Goal: Task Accomplishment & Management: Manage account settings

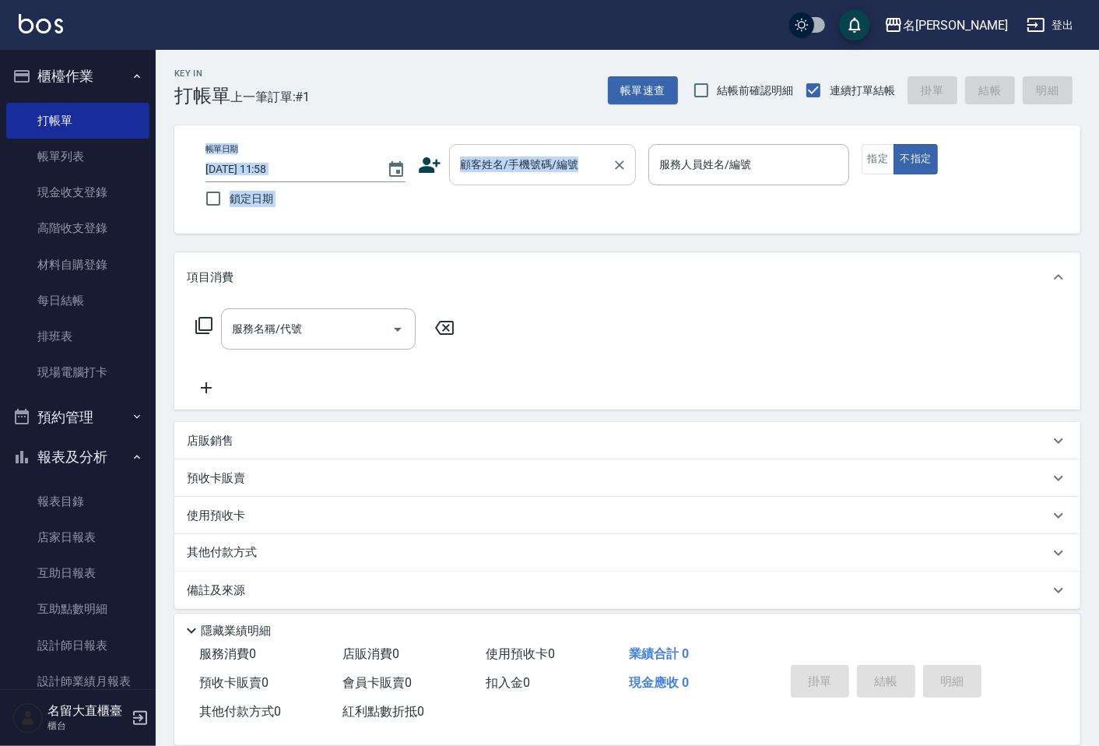
click at [610, 175] on div "Key In 打帳單 上一筆訂單:#1 帳單速查 結帳前確認明細 連續打單結帳 掛單 結帳 明細 帳單日期 [DATE] 11:58 鎖定日期 顧客姓名/手機…" at bounding box center [627, 403] width 943 height 707
click at [610, 175] on div at bounding box center [619, 164] width 20 height 41
click at [578, 182] on div "顧客姓名/手機號碼/編號" at bounding box center [542, 164] width 187 height 41
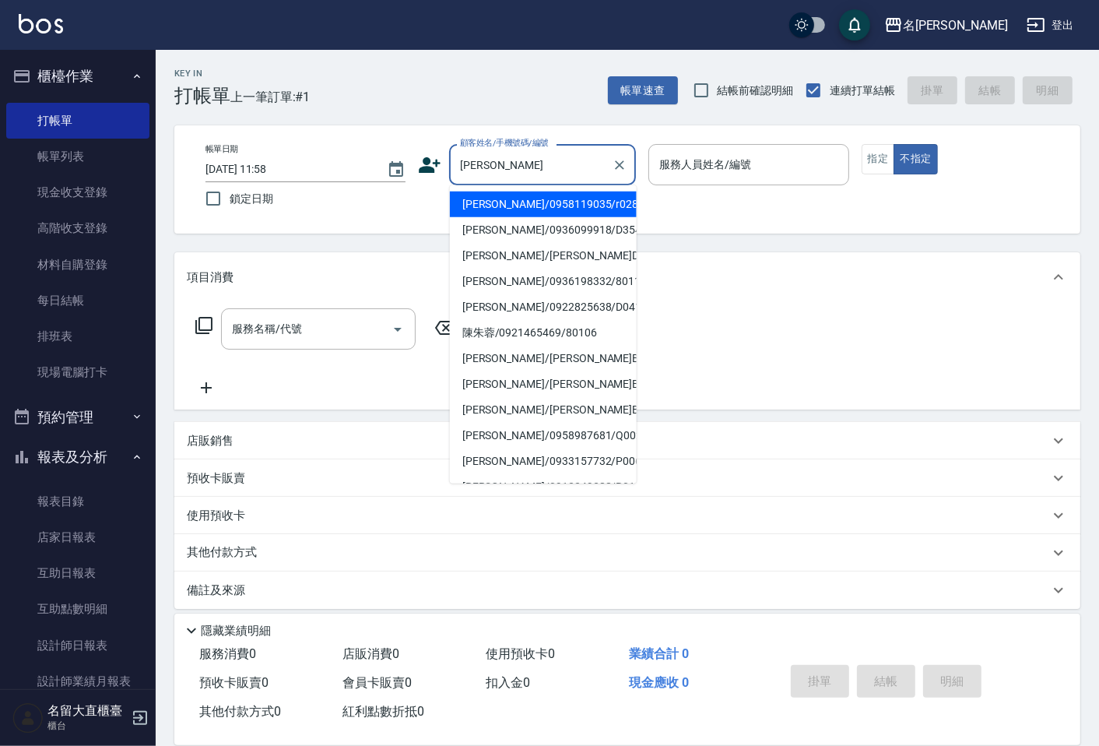
click at [525, 208] on li "[PERSON_NAME]/0958119035/r028" at bounding box center [543, 204] width 187 height 26
type input "[PERSON_NAME]/0958119035/r028"
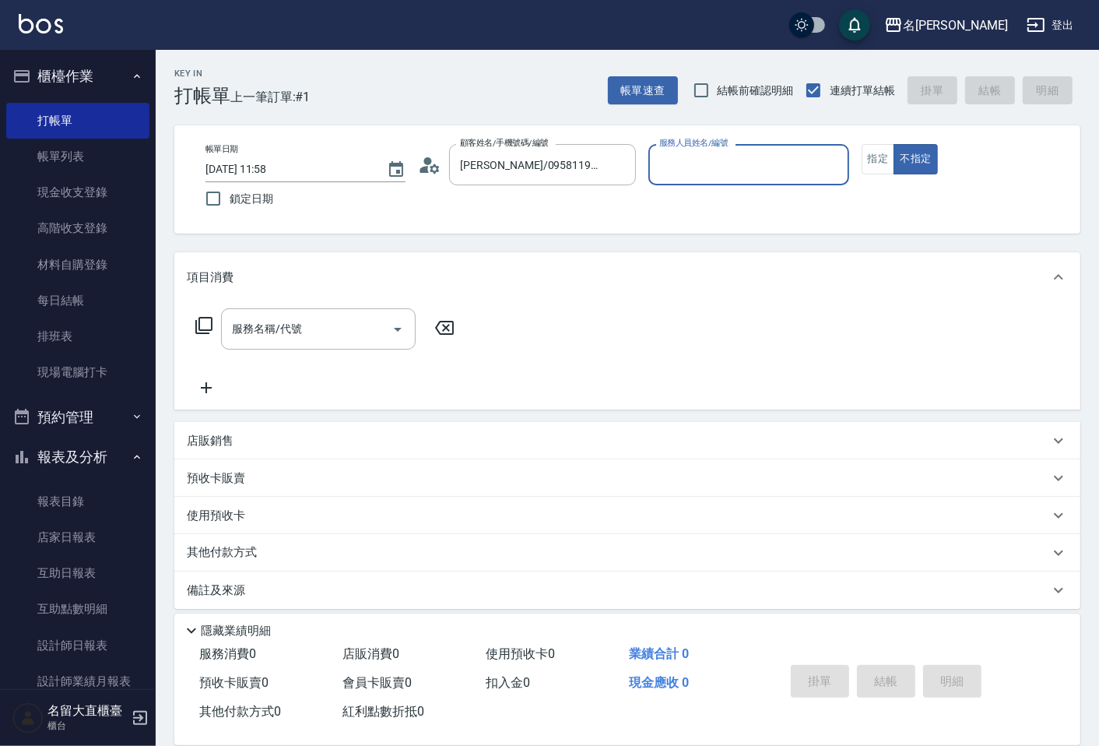
type input "[PERSON_NAME]-5"
click at [877, 151] on button "指定" at bounding box center [878, 159] width 33 height 30
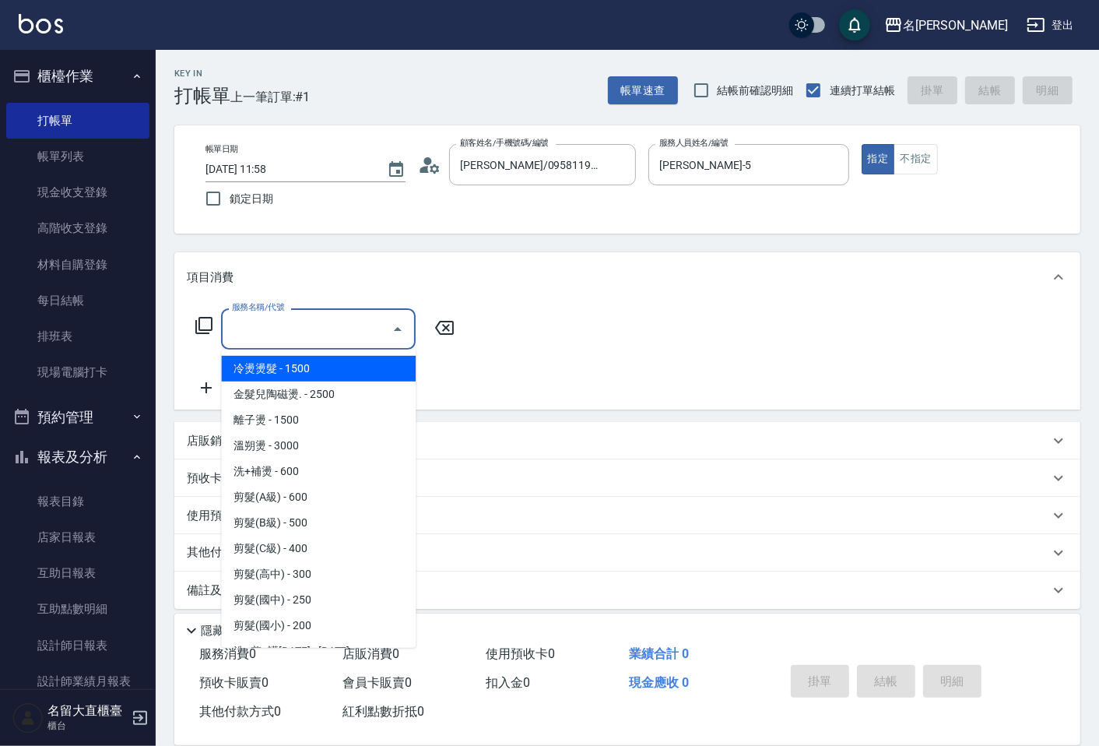
click at [357, 328] on input "服務名稱/代號" at bounding box center [306, 328] width 157 height 27
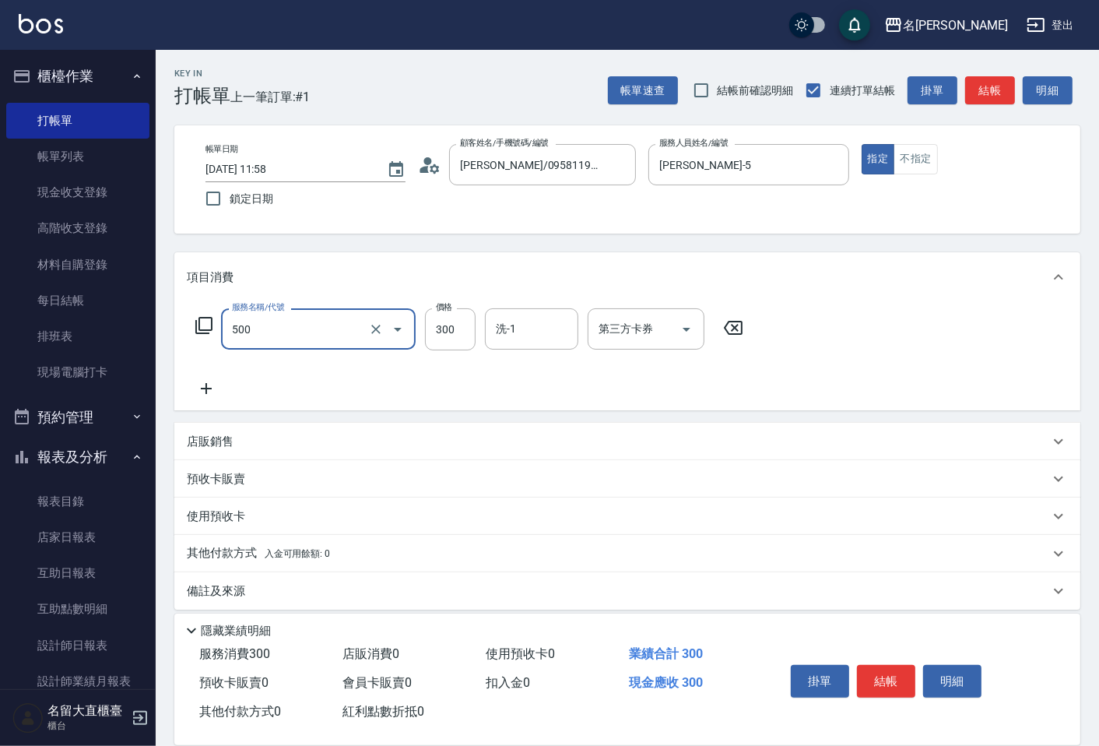
type input "洗髮(500)"
click at [211, 390] on icon at bounding box center [206, 388] width 39 height 19
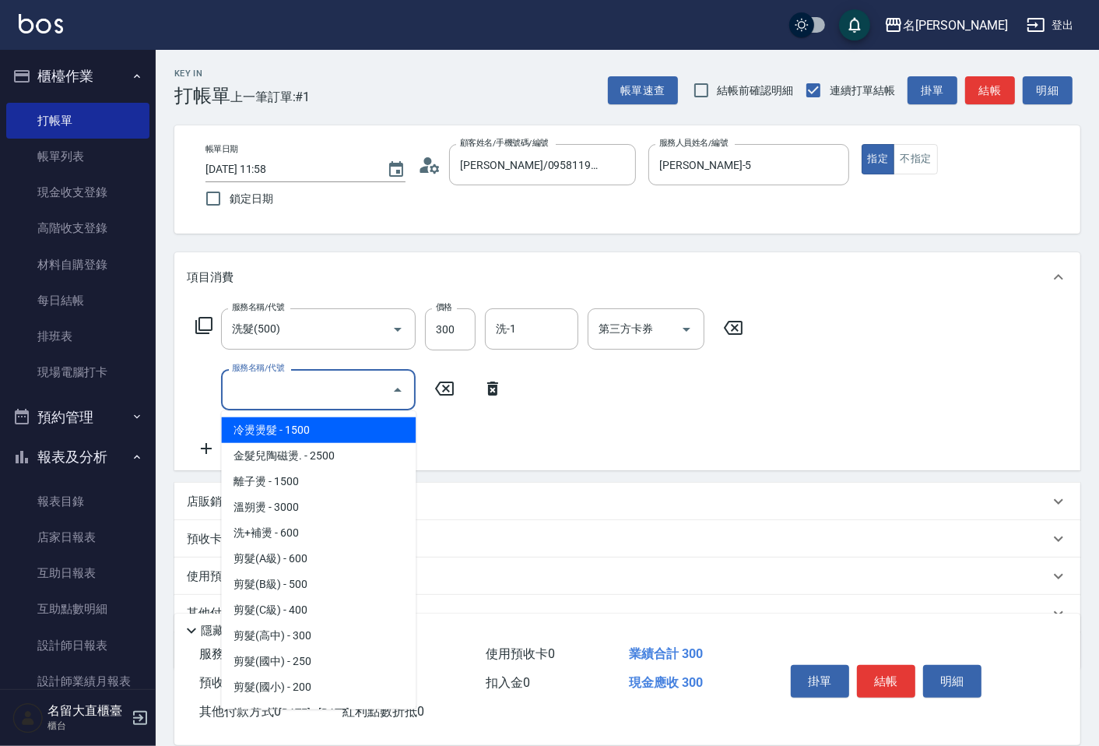
click at [253, 393] on input "服務名稱/代號" at bounding box center [306, 389] width 157 height 27
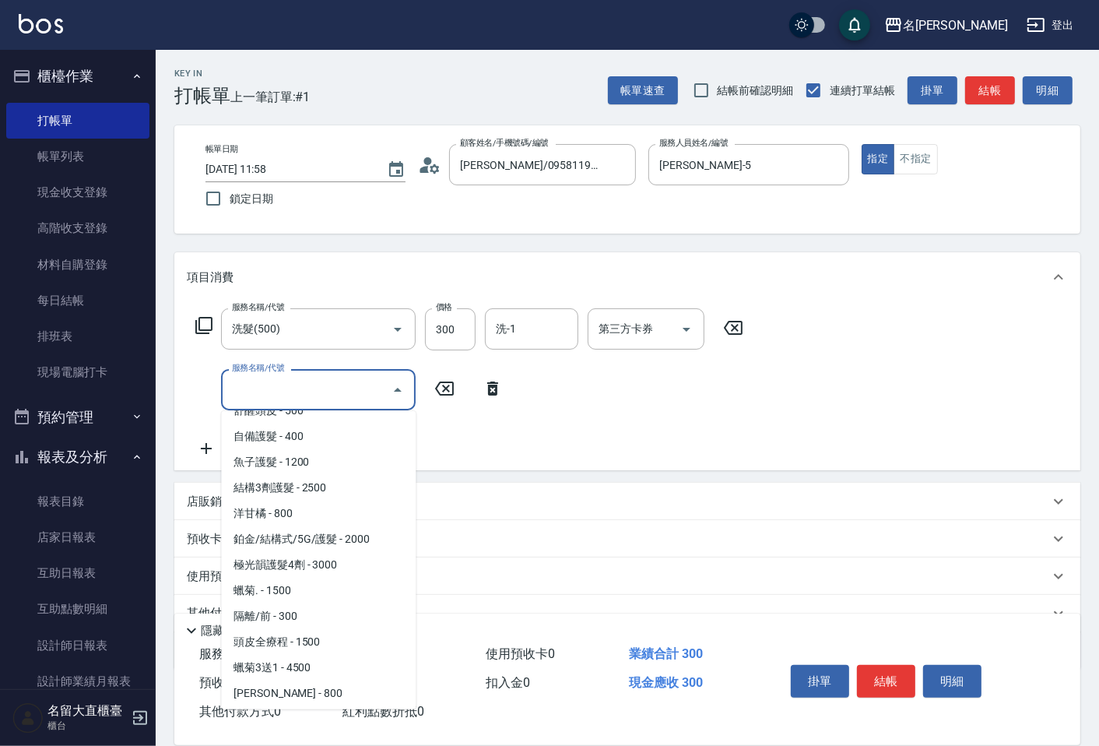
scroll to position [691, 0]
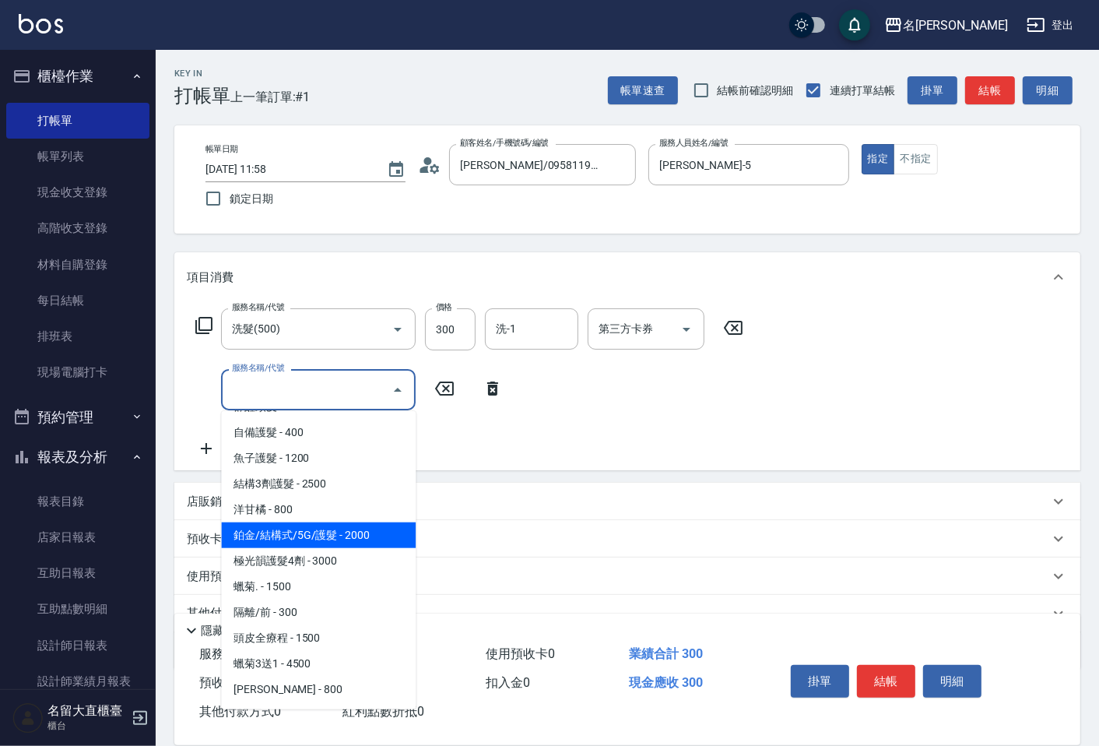
click at [353, 541] on span "鉑金/結構式/5G/護髮 - 2000" at bounding box center [318, 535] width 195 height 26
type input "鉑金/結構式/5G/護髮(605)"
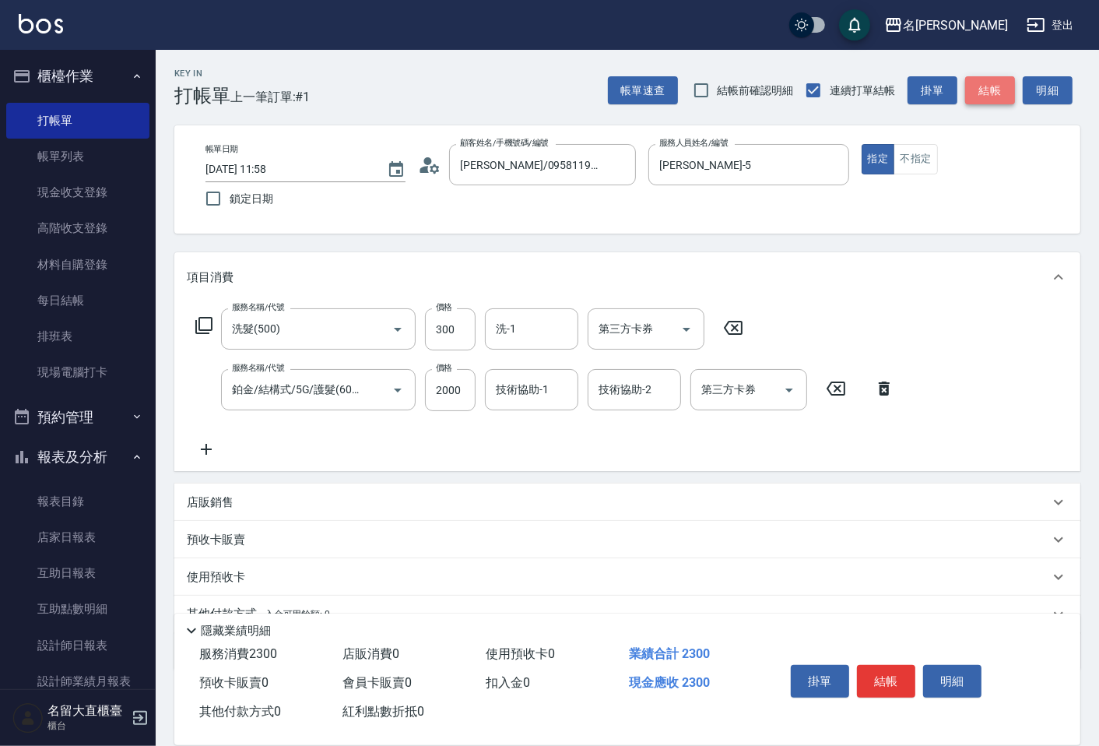
click at [986, 81] on button "結帳" at bounding box center [990, 90] width 50 height 29
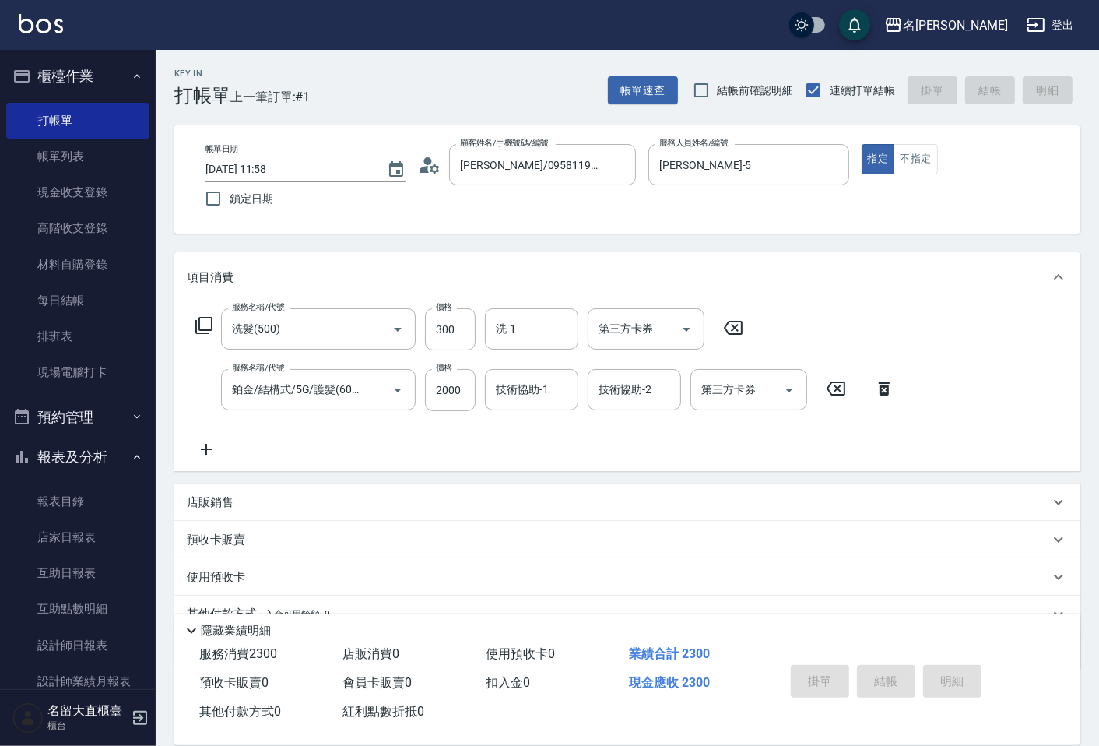
type input "[DATE] 13:31"
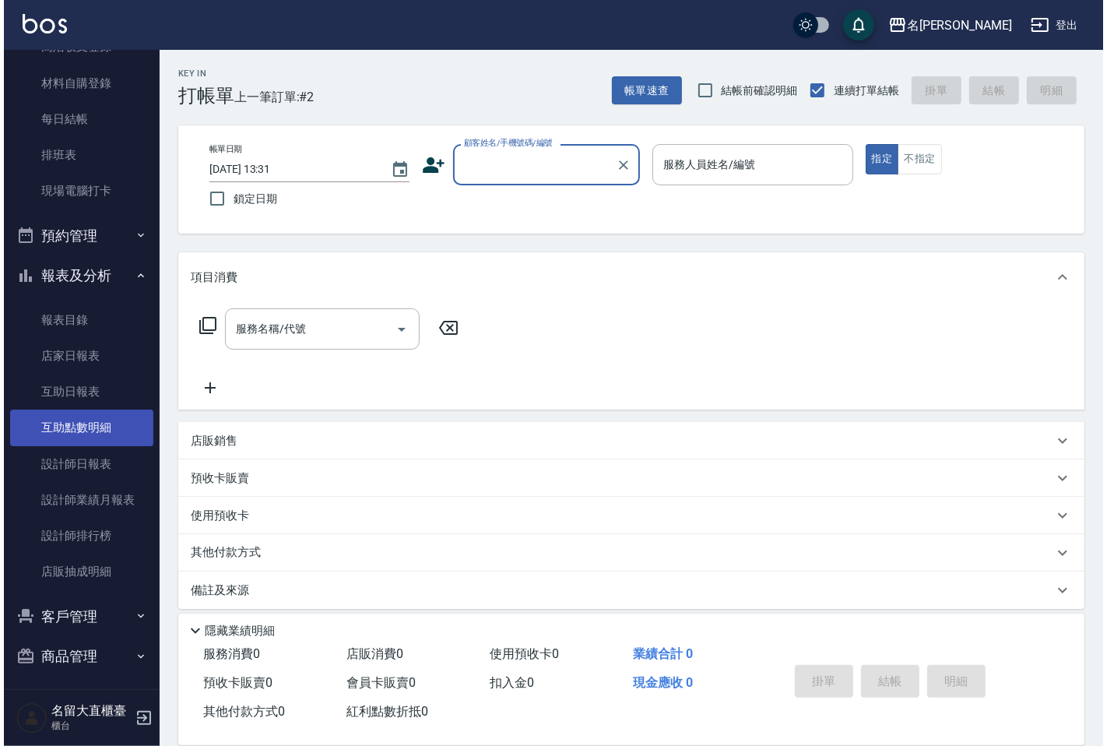
scroll to position [185, 0]
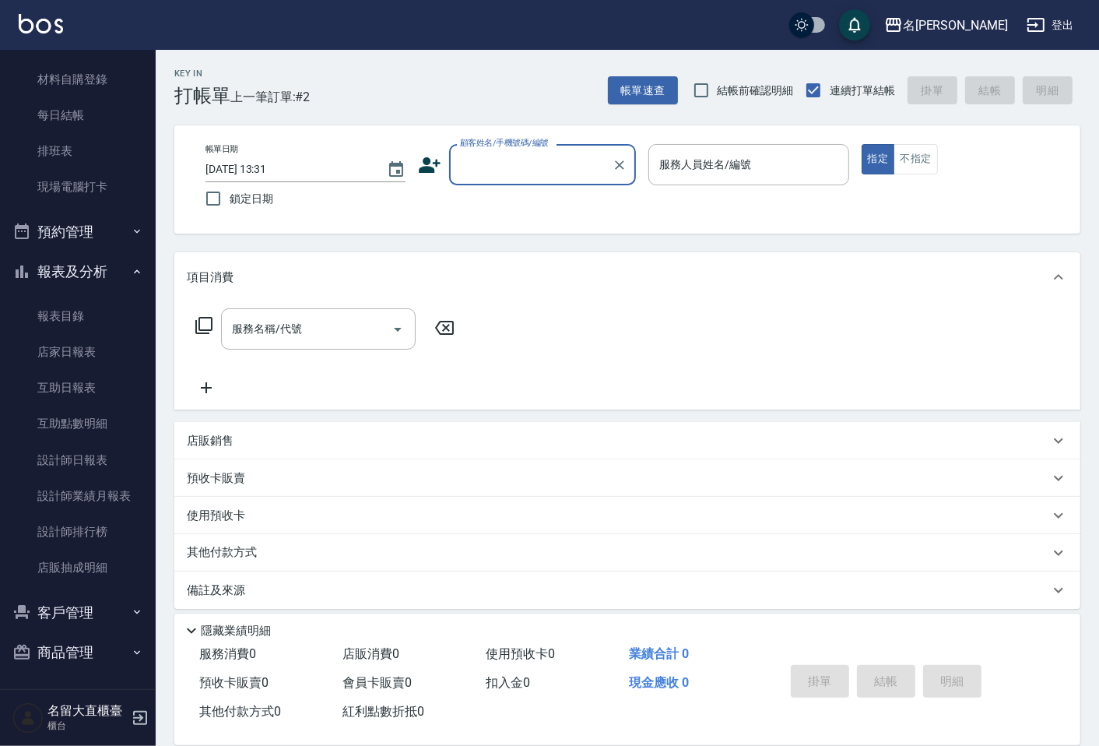
click at [67, 613] on button "客戶管理" at bounding box center [77, 612] width 143 height 40
click at [58, 641] on link "客戶列表" at bounding box center [77, 656] width 143 height 36
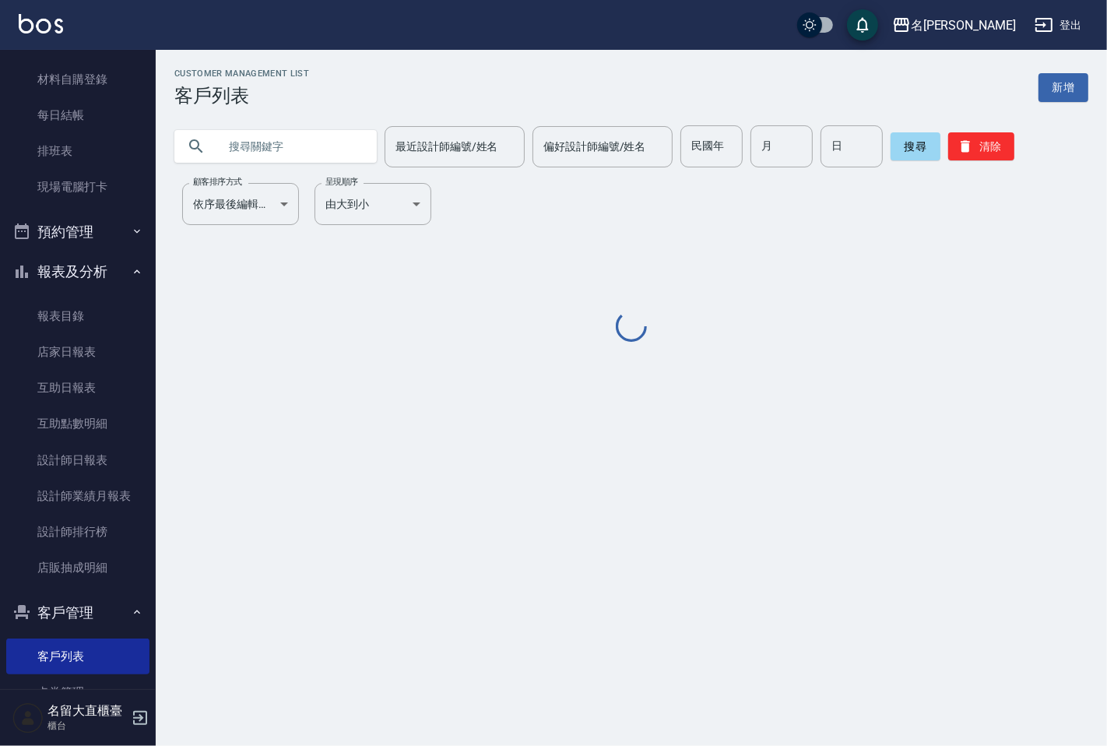
click at [294, 146] on input "text" at bounding box center [291, 146] width 146 height 42
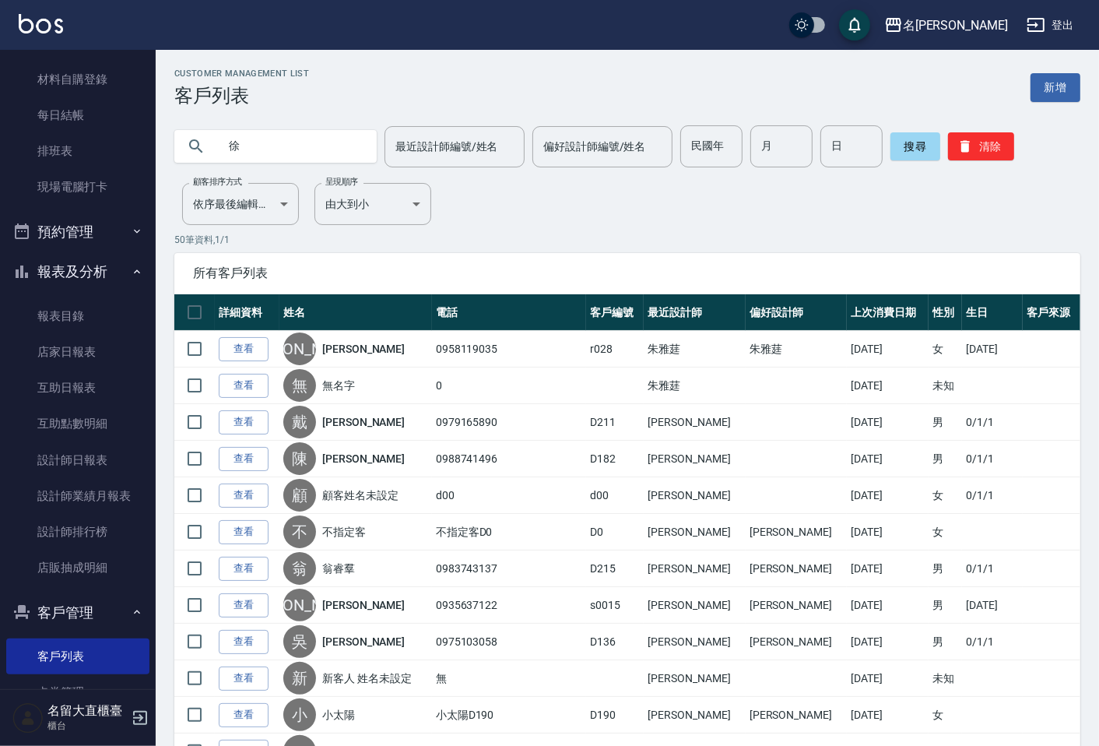
type input "徐"
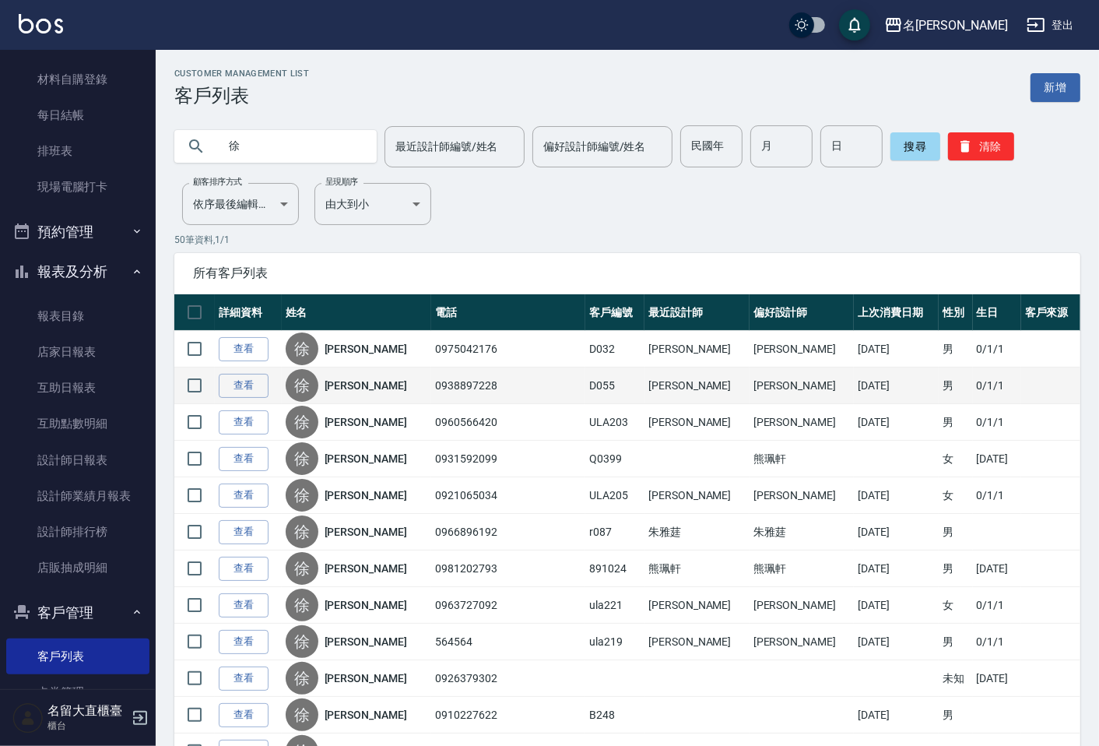
click at [358, 383] on link "[PERSON_NAME]" at bounding box center [366, 386] width 83 height 16
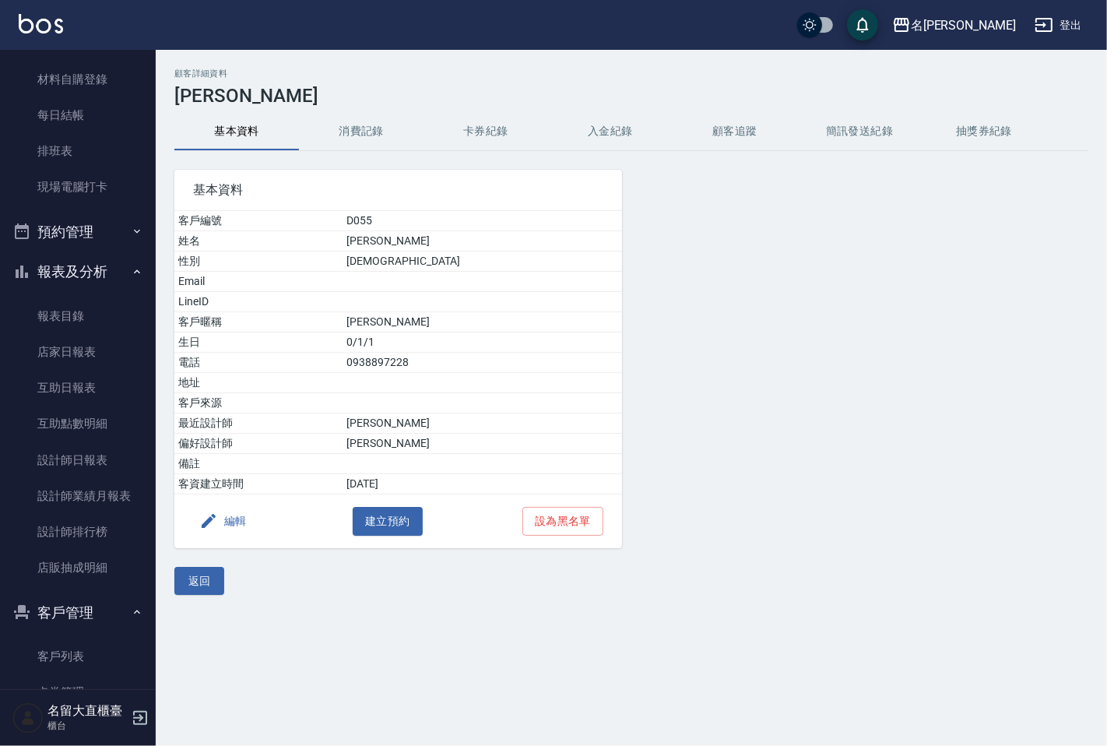
click at [358, 128] on button "消費記錄" at bounding box center [361, 131] width 125 height 37
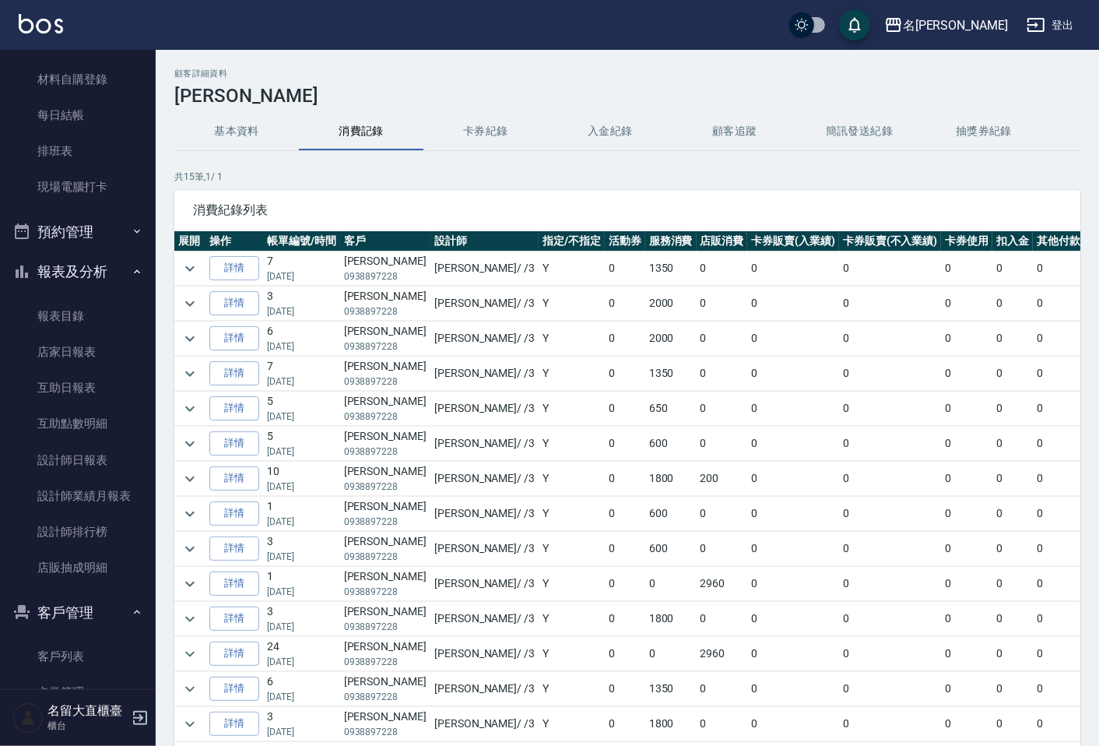
click at [187, 286] on td at bounding box center [506, 286] width 665 height 1
click at [189, 299] on icon "expand row" at bounding box center [190, 303] width 19 height 19
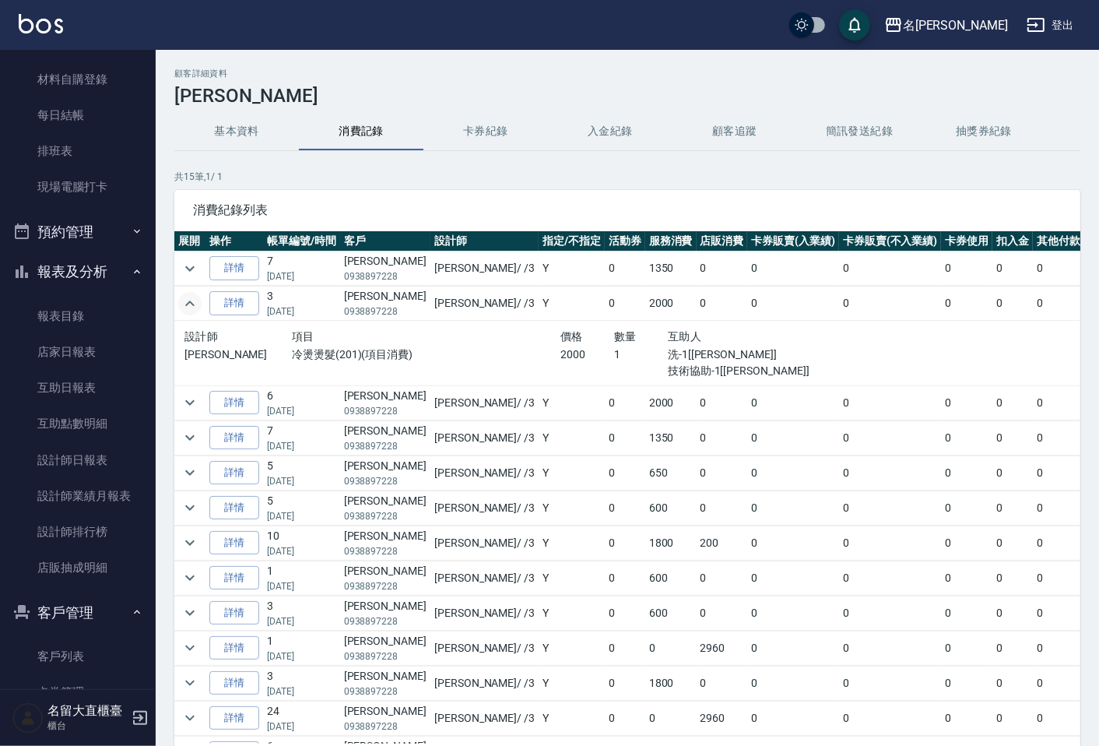
click at [189, 299] on icon "expand row" at bounding box center [190, 303] width 19 height 19
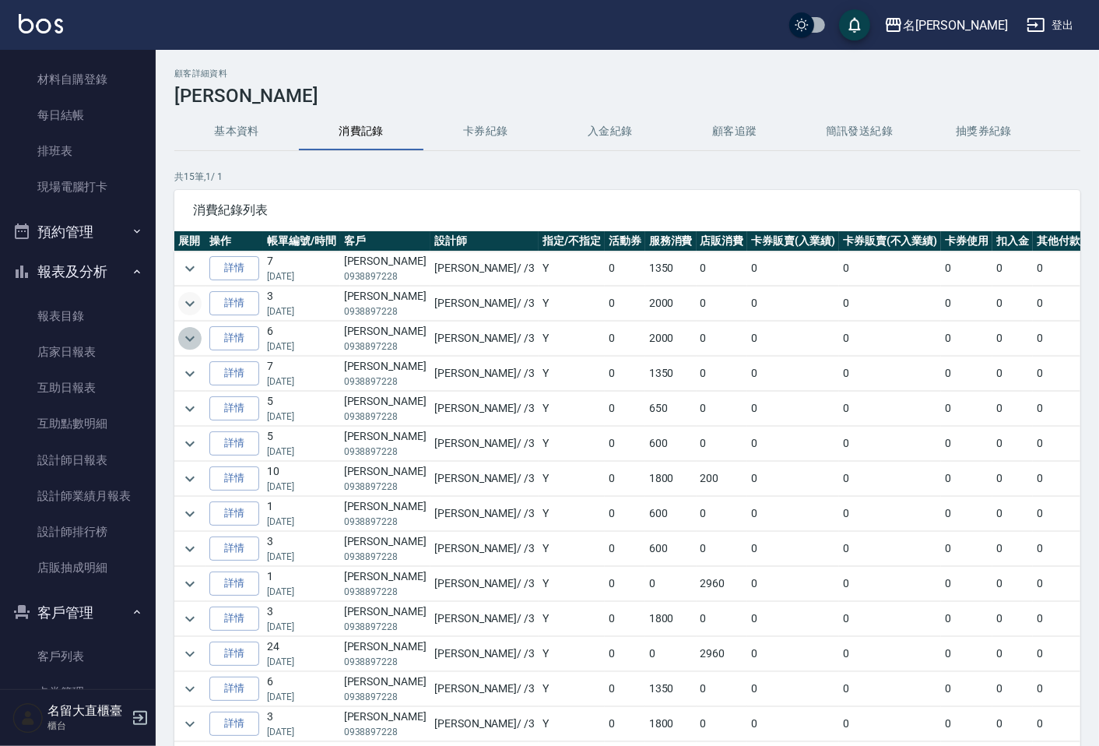
click at [193, 333] on icon "expand row" at bounding box center [190, 338] width 19 height 19
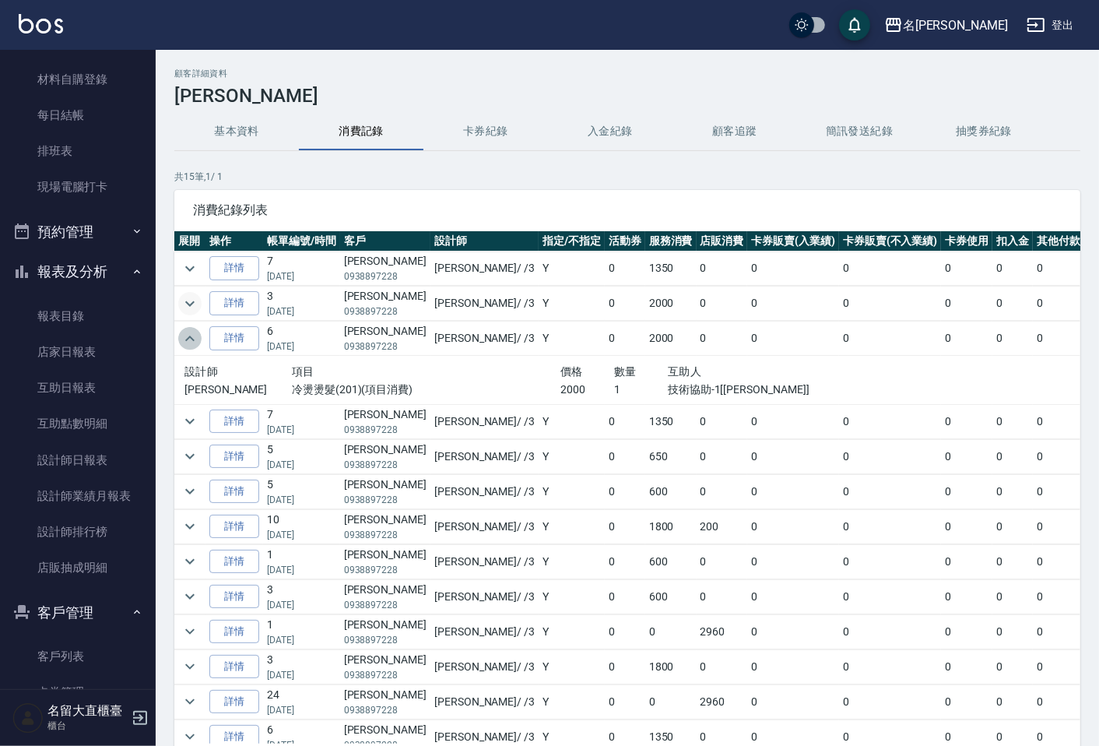
click at [193, 332] on icon "expand row" at bounding box center [190, 338] width 19 height 19
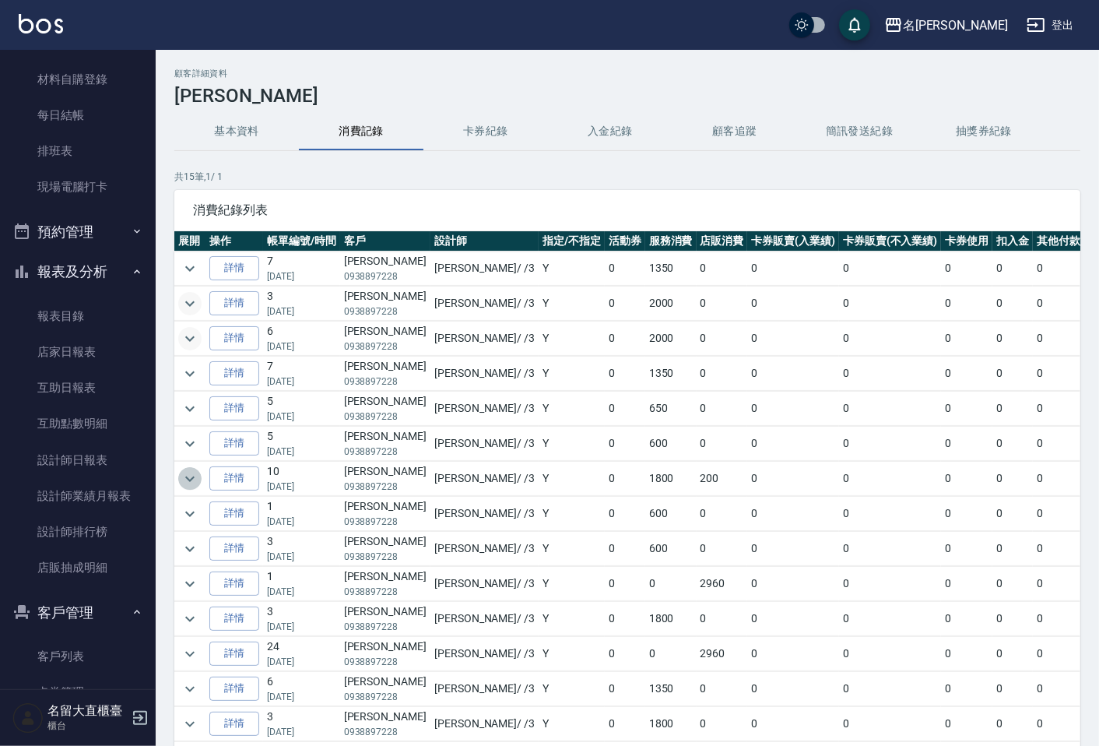
click at [196, 478] on icon "expand row" at bounding box center [190, 478] width 19 height 19
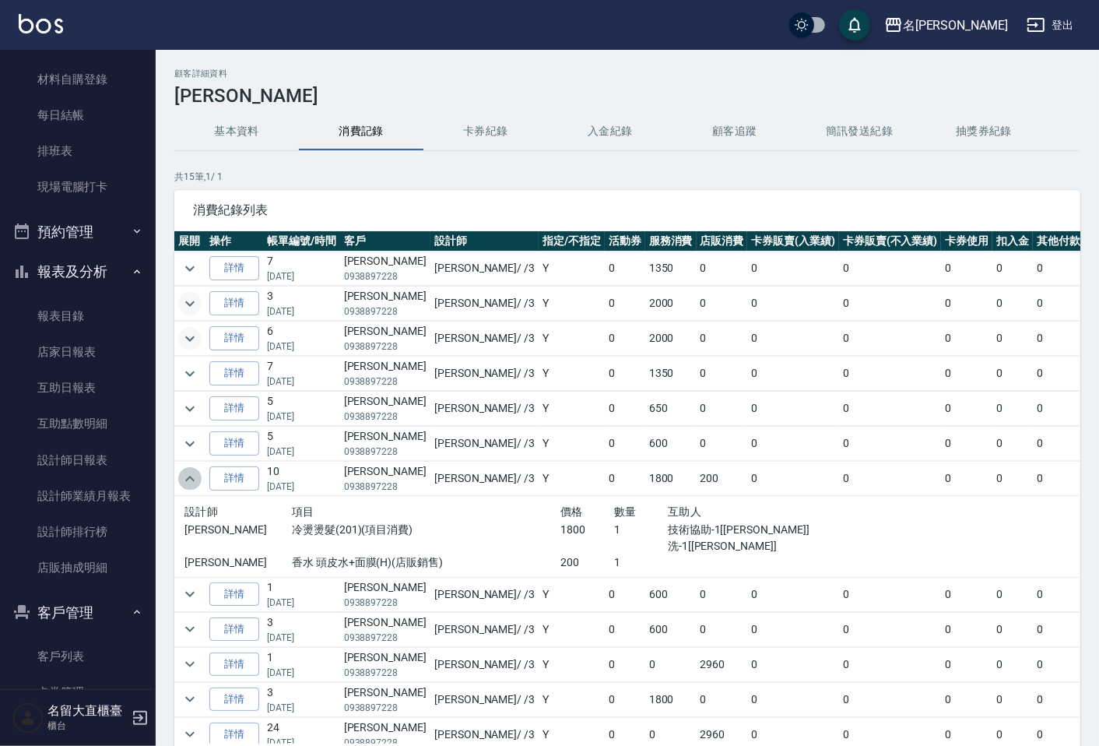
click at [196, 477] on icon "expand row" at bounding box center [190, 478] width 19 height 19
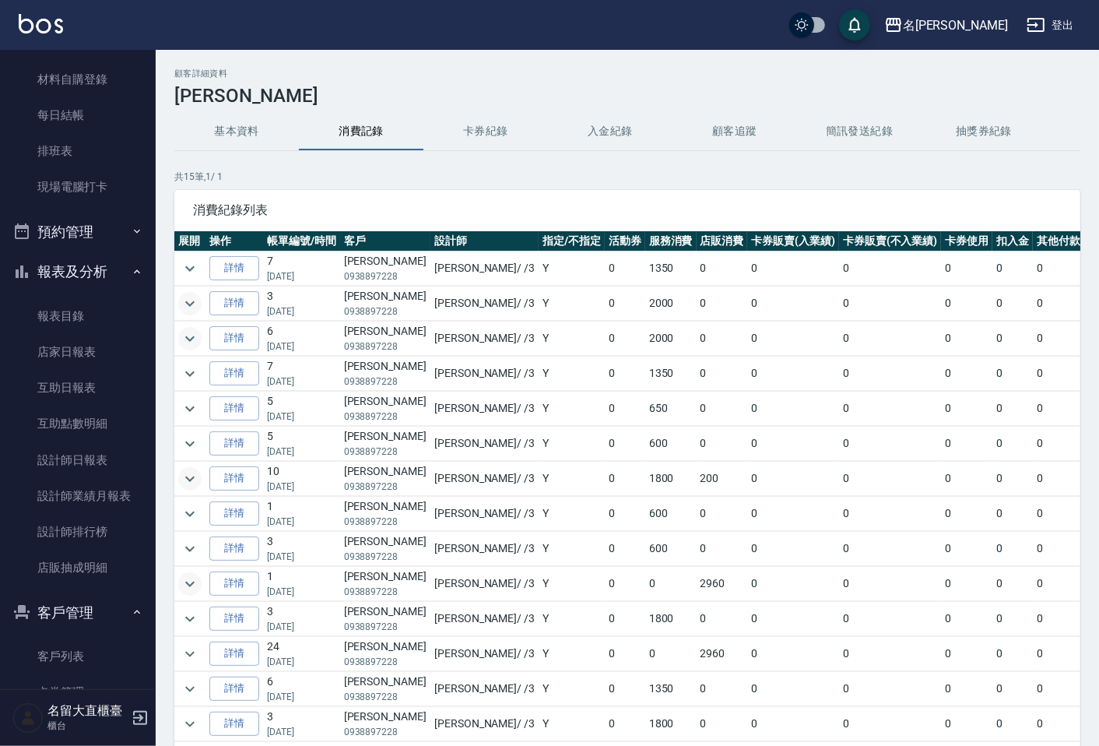
click at [198, 580] on icon "expand row" at bounding box center [190, 583] width 19 height 19
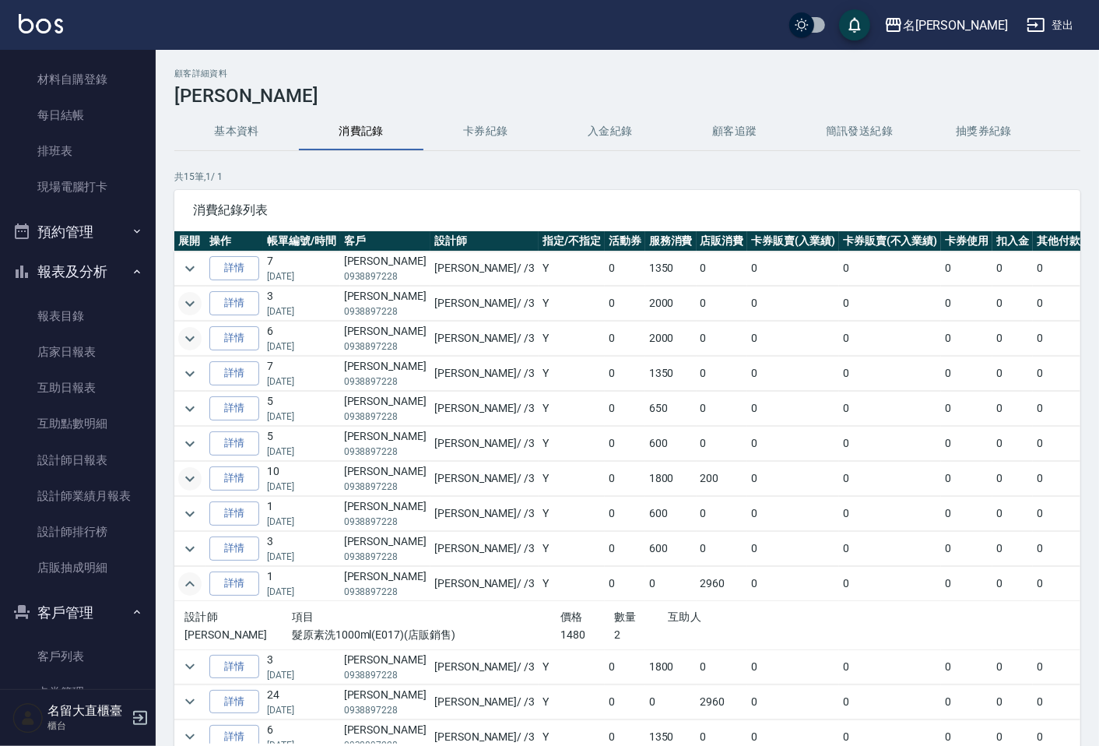
click at [195, 579] on icon "expand row" at bounding box center [190, 583] width 19 height 19
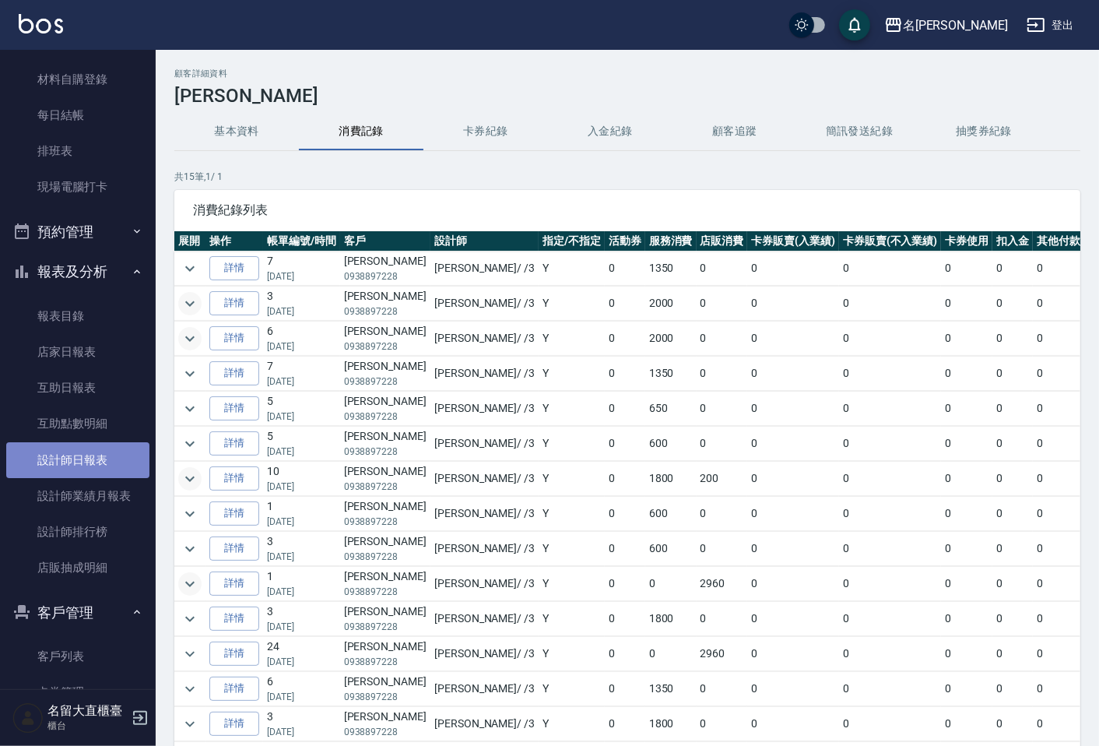
click at [123, 463] on link "設計師日報表" at bounding box center [77, 460] width 143 height 36
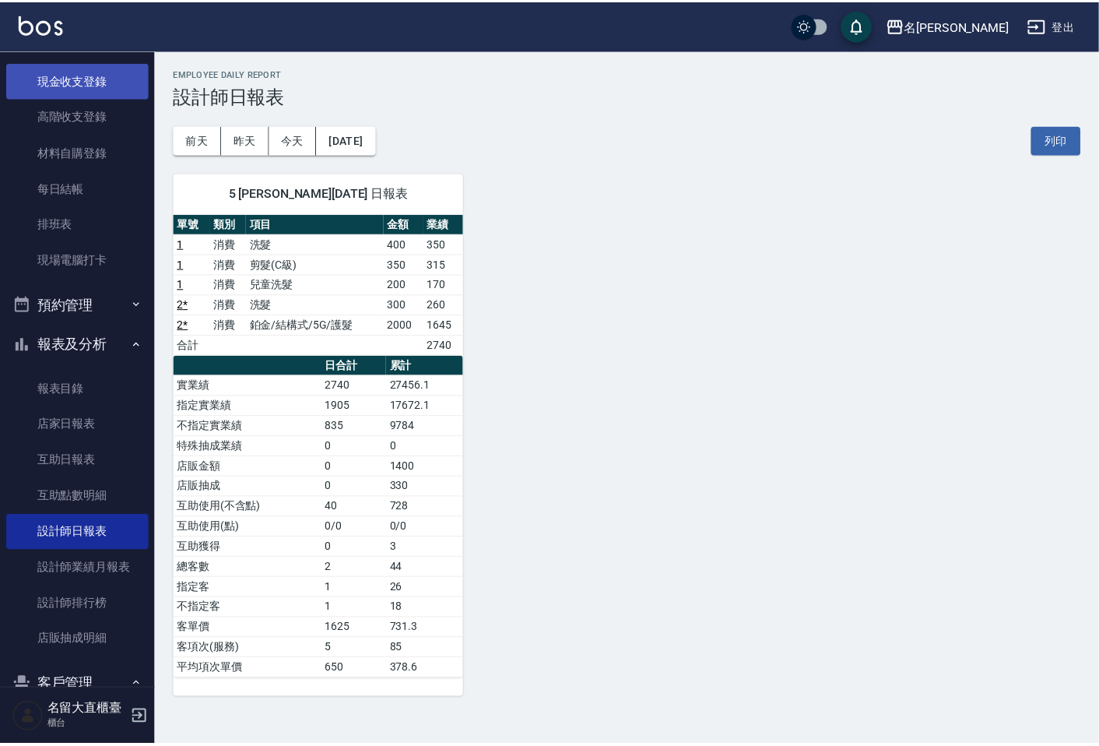
scroll to position [12, 0]
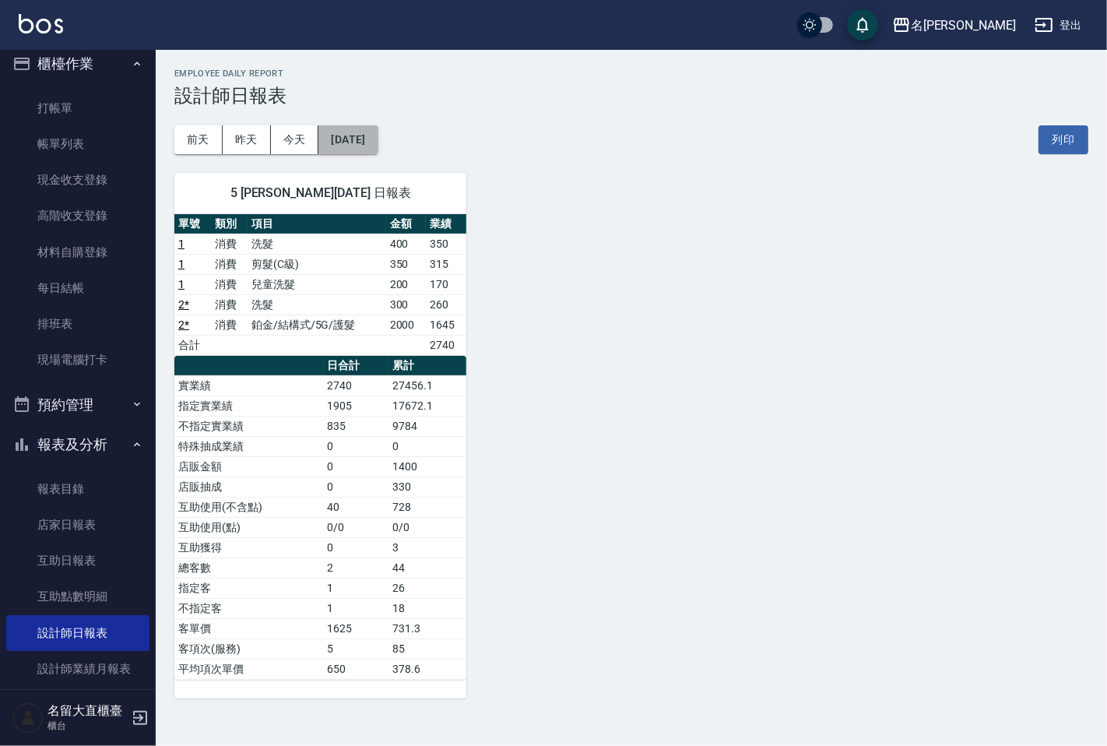
click at [369, 142] on button "[DATE]" at bounding box center [347, 139] width 59 height 29
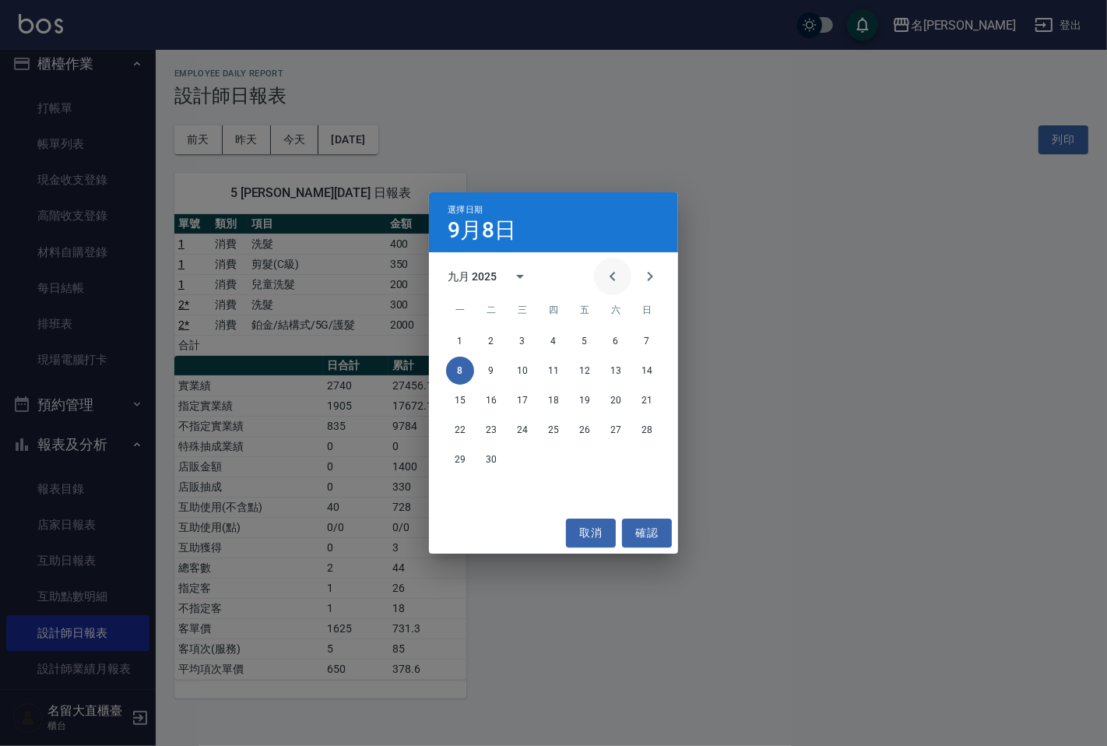
click at [620, 274] on icon "Previous month" at bounding box center [612, 276] width 19 height 19
click at [581, 374] on button "8" at bounding box center [585, 371] width 28 height 28
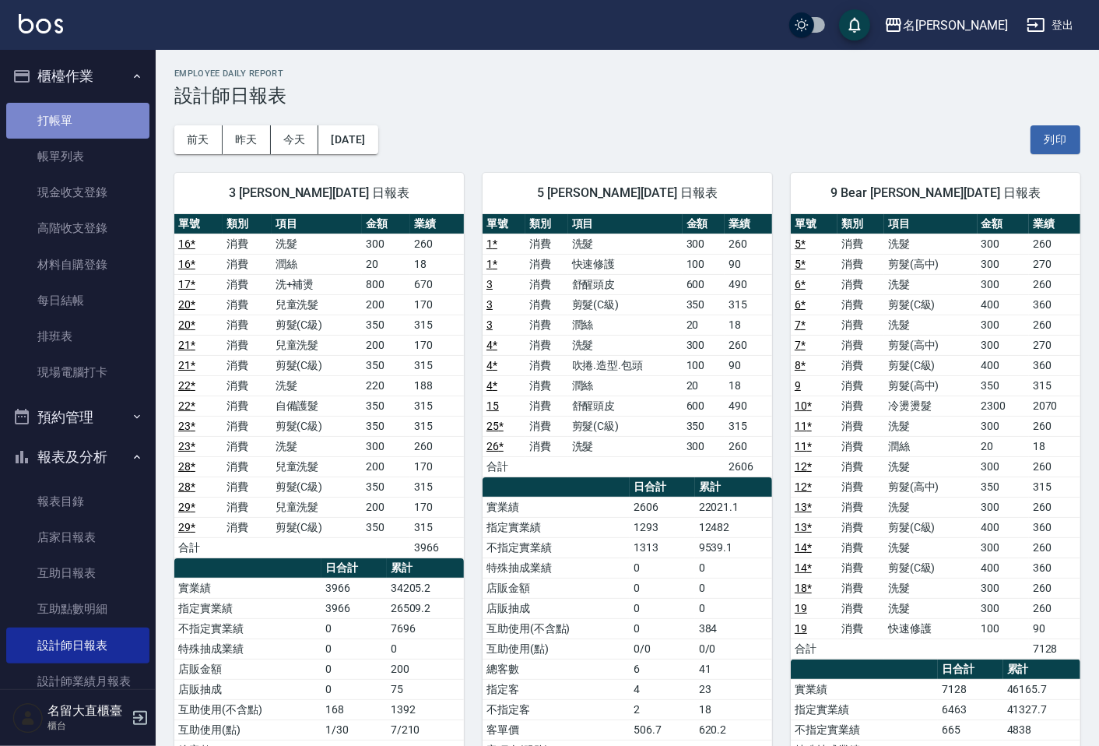
click at [89, 129] on link "打帳單" at bounding box center [77, 121] width 143 height 36
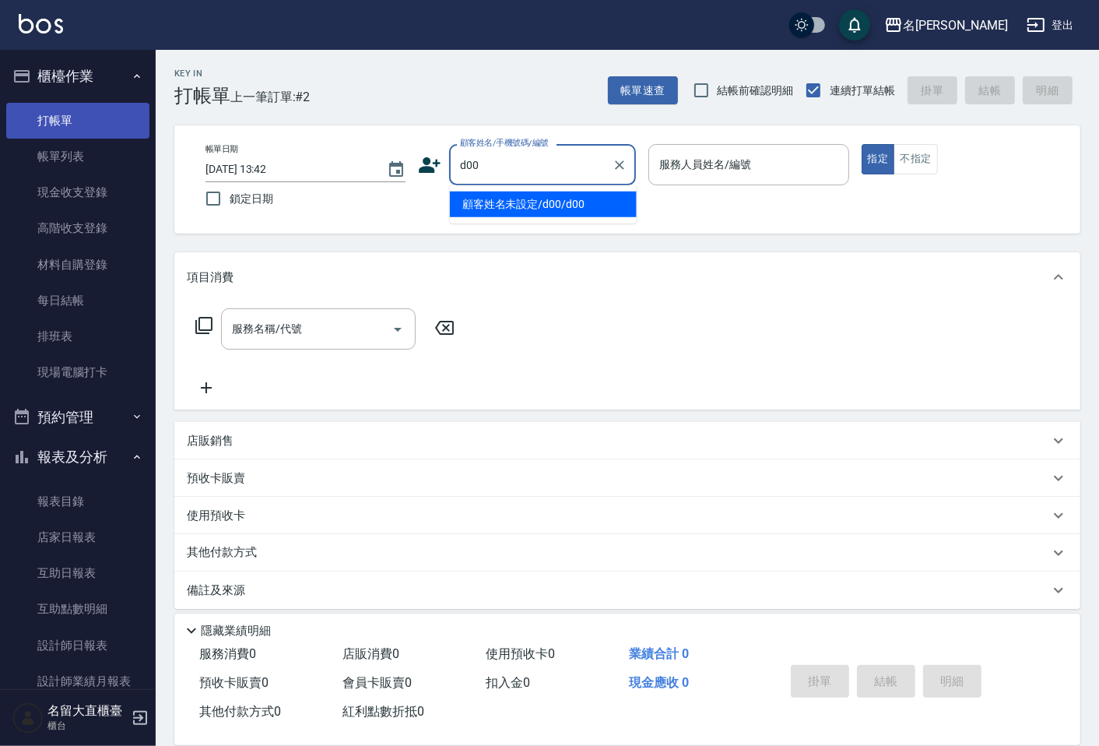
type input "顧客姓名未設定/d00/d00"
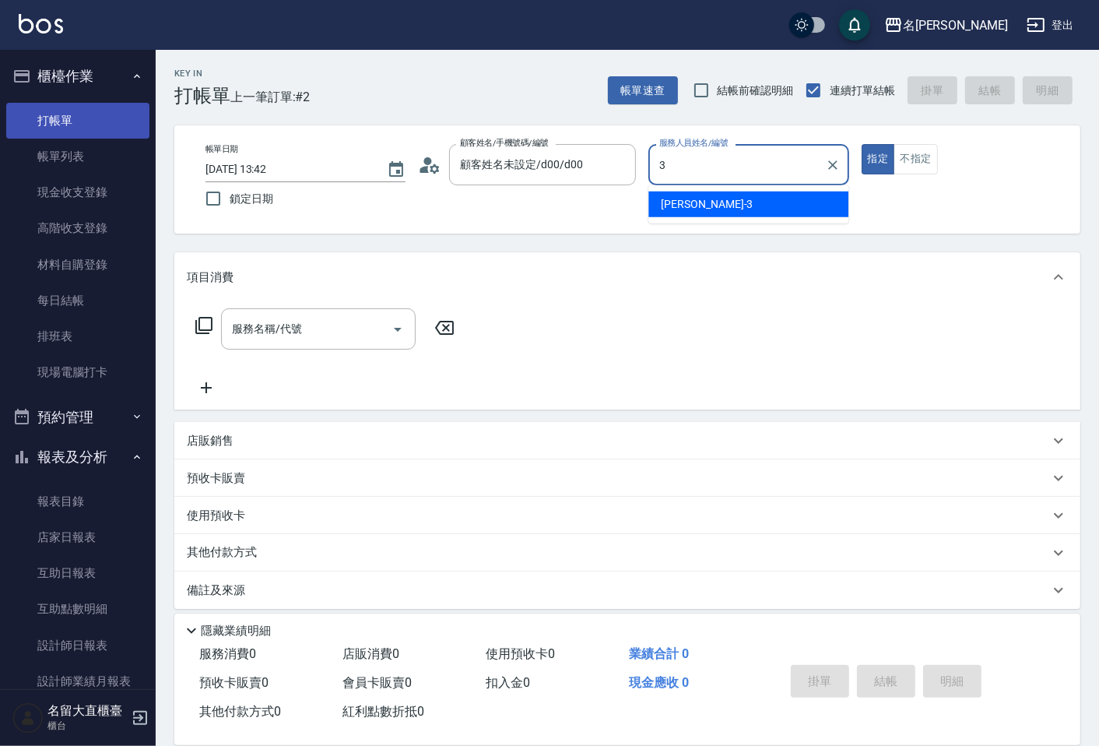
type input "[PERSON_NAME]3"
type button "true"
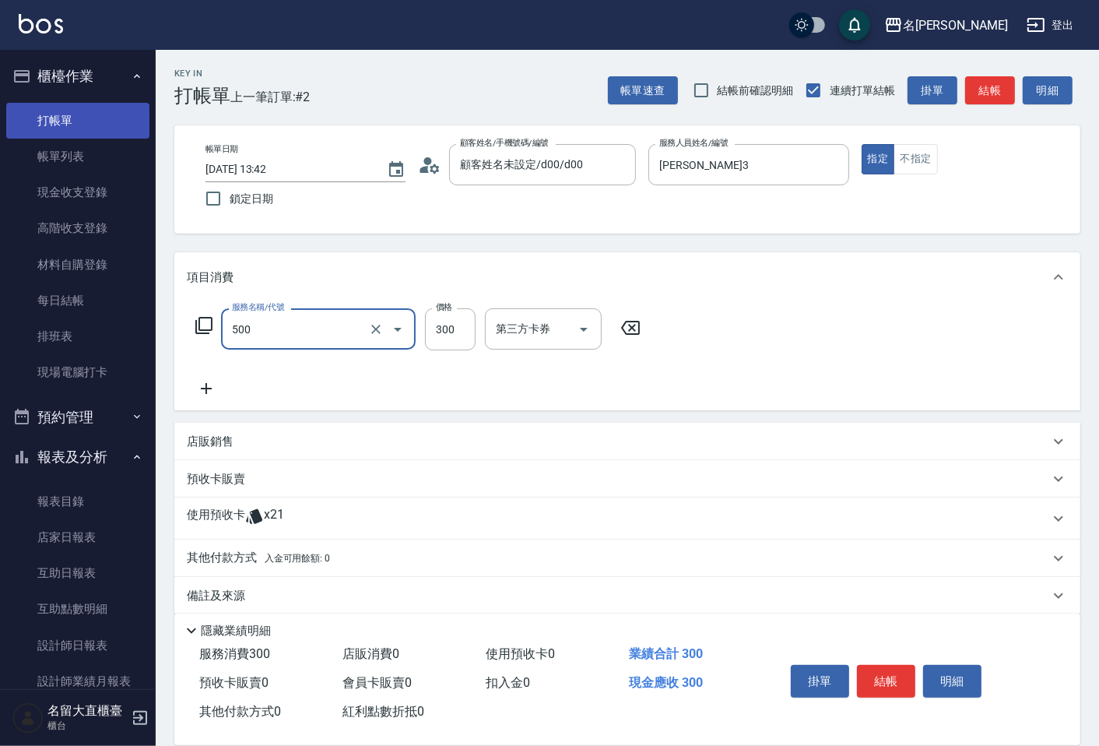
type input "洗髮(500)"
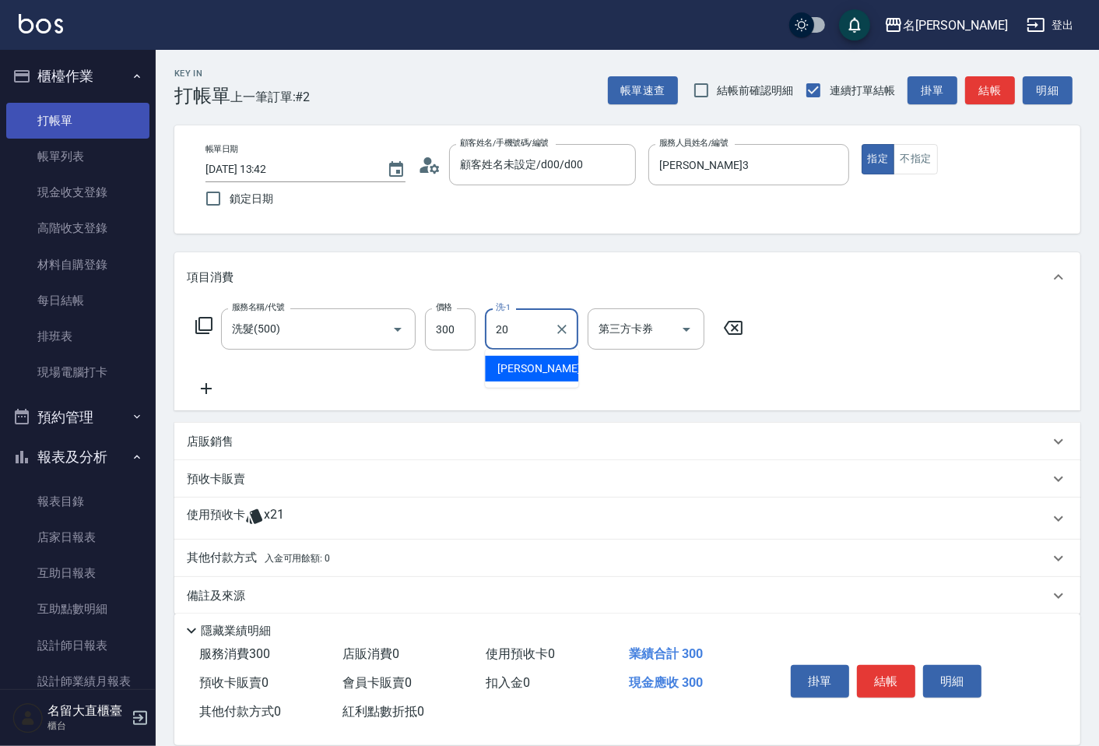
type input "詩雅-20"
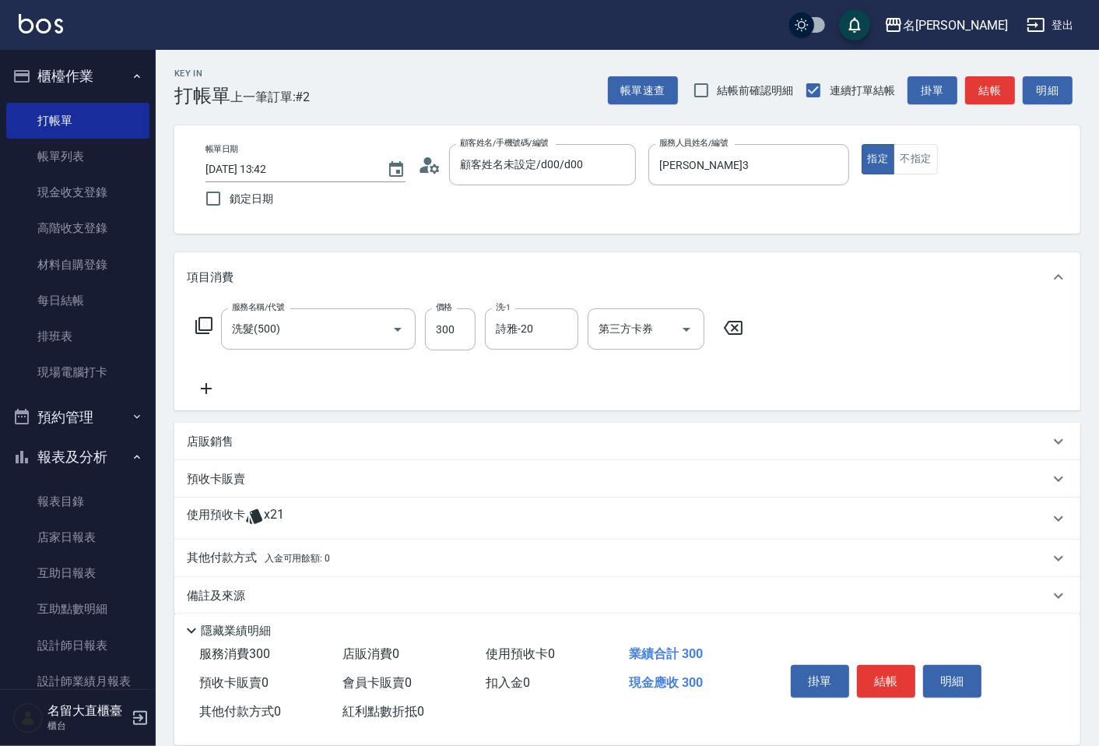
drag, startPoint x: 33, startPoint y: 118, endPoint x: 985, endPoint y: 100, distance: 952.2
click at [986, 100] on button "結帳" at bounding box center [990, 90] width 50 height 29
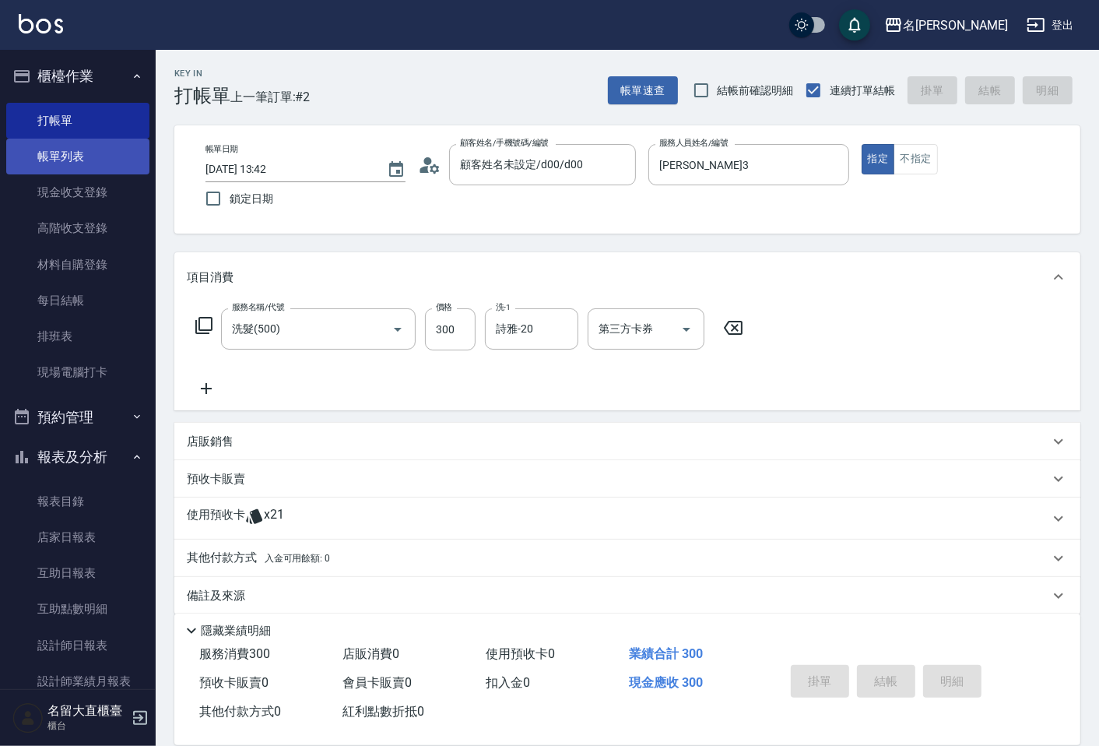
click at [70, 158] on link "帳單列表" at bounding box center [77, 157] width 143 height 36
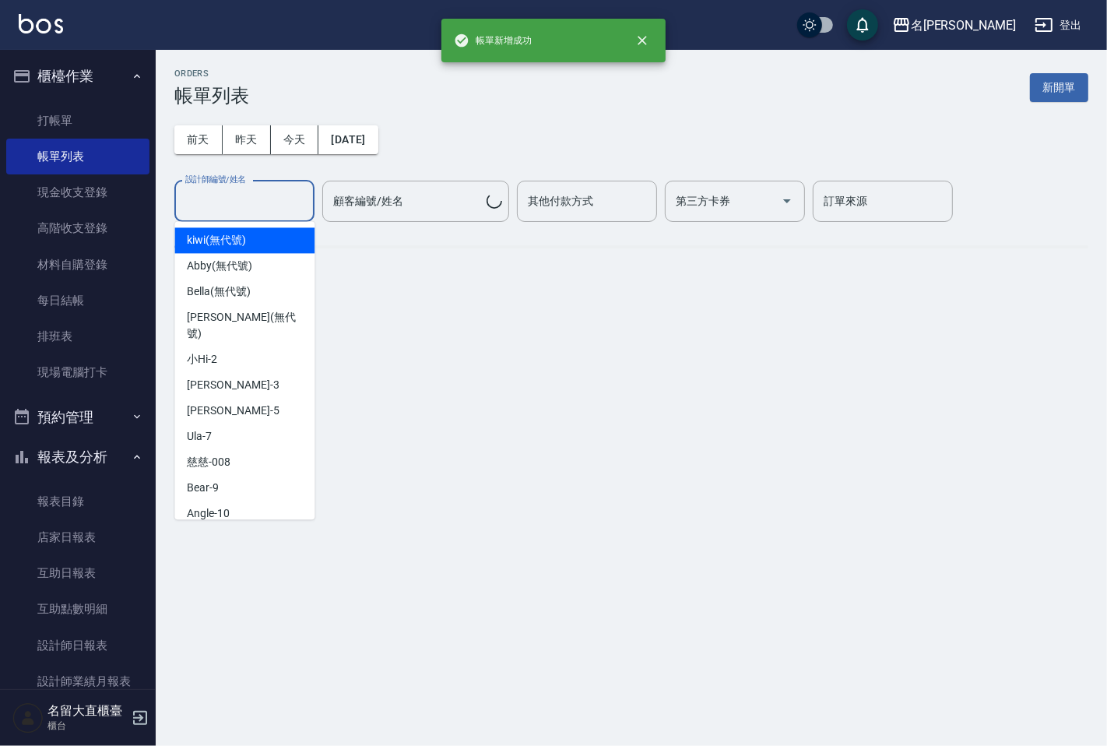
click at [278, 204] on input "設計師編號/姓名" at bounding box center [244, 201] width 126 height 27
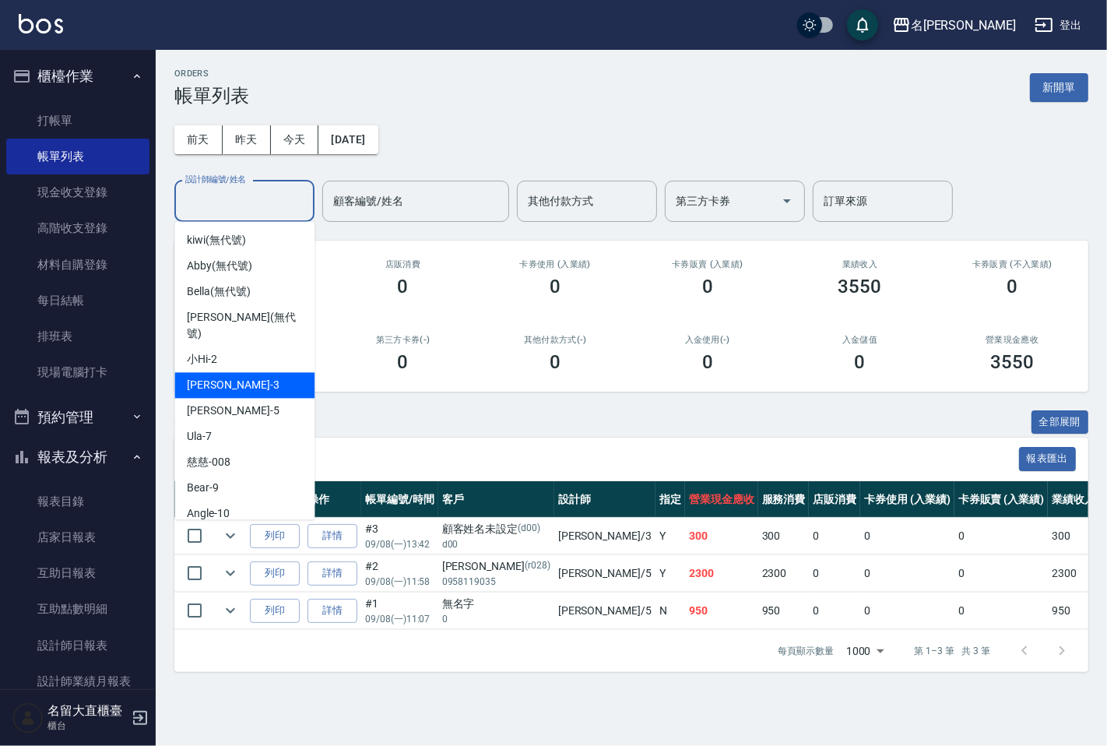
click at [223, 377] on span "[PERSON_NAME]3" at bounding box center [233, 385] width 92 height 16
type input "[PERSON_NAME]3"
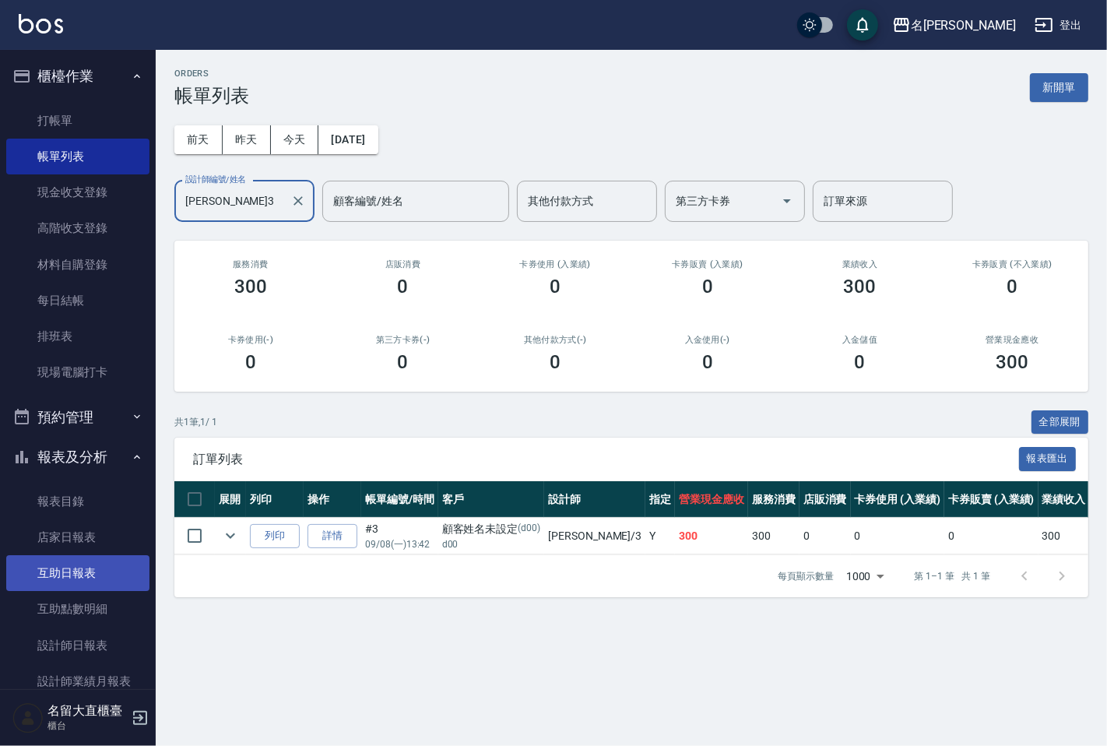
scroll to position [259, 0]
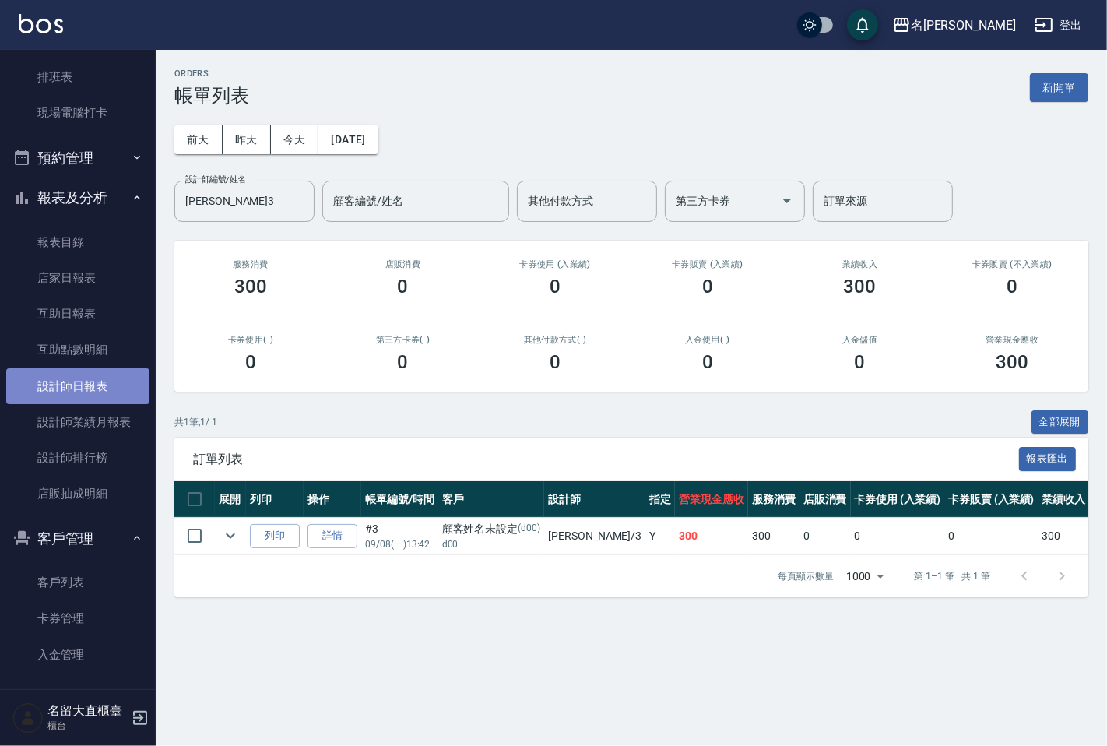
click at [83, 397] on link "設計師日報表" at bounding box center [77, 386] width 143 height 36
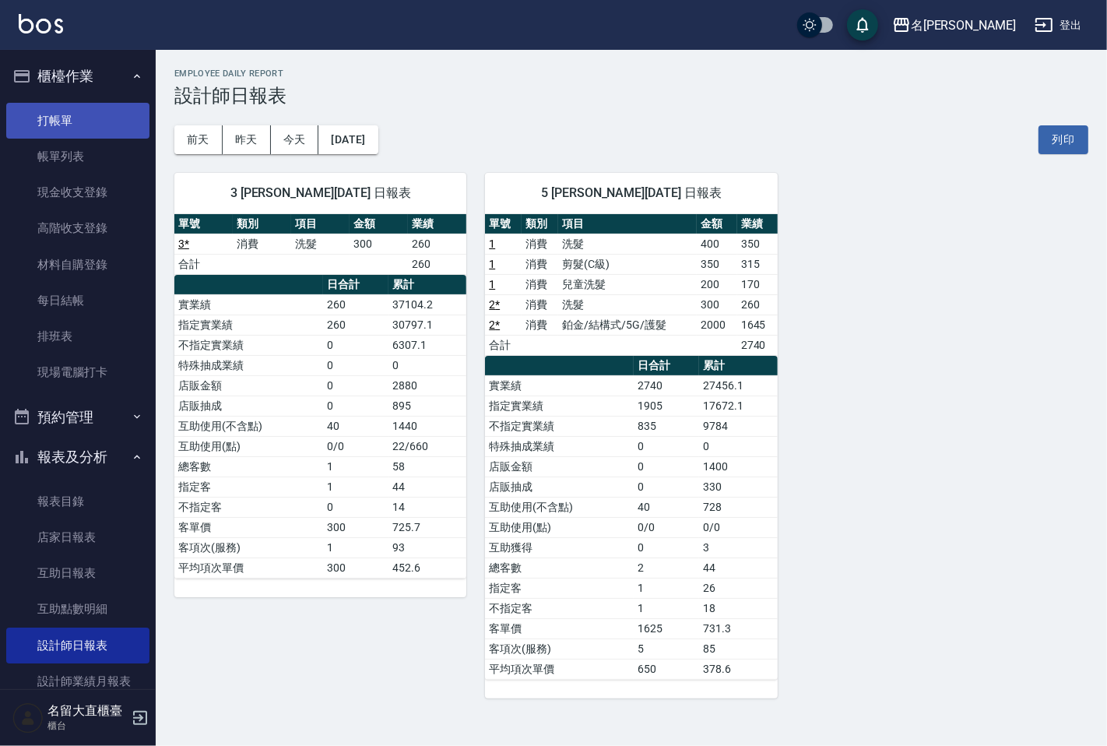
click at [49, 106] on link "打帳單" at bounding box center [77, 121] width 143 height 36
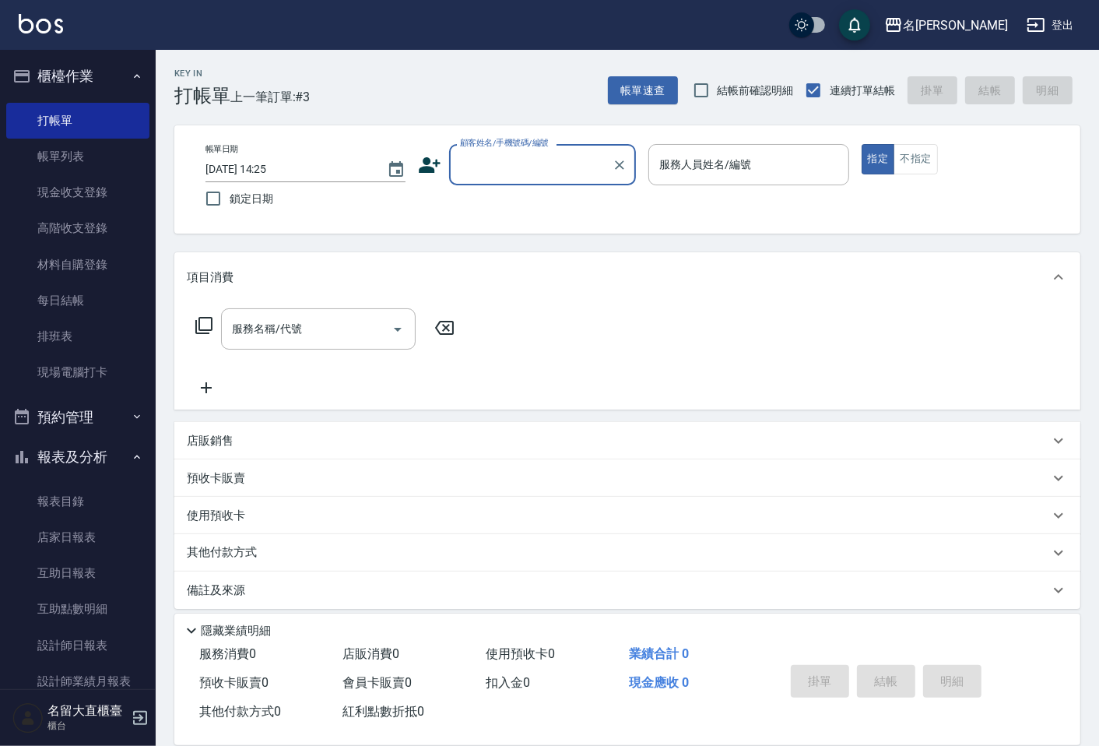
click at [464, 148] on label "顧客姓名/手機號碼/編號" at bounding box center [504, 143] width 89 height 12
click at [464, 151] on input "顧客姓名/手機號碼/編號" at bounding box center [530, 164] width 149 height 27
type input "V"
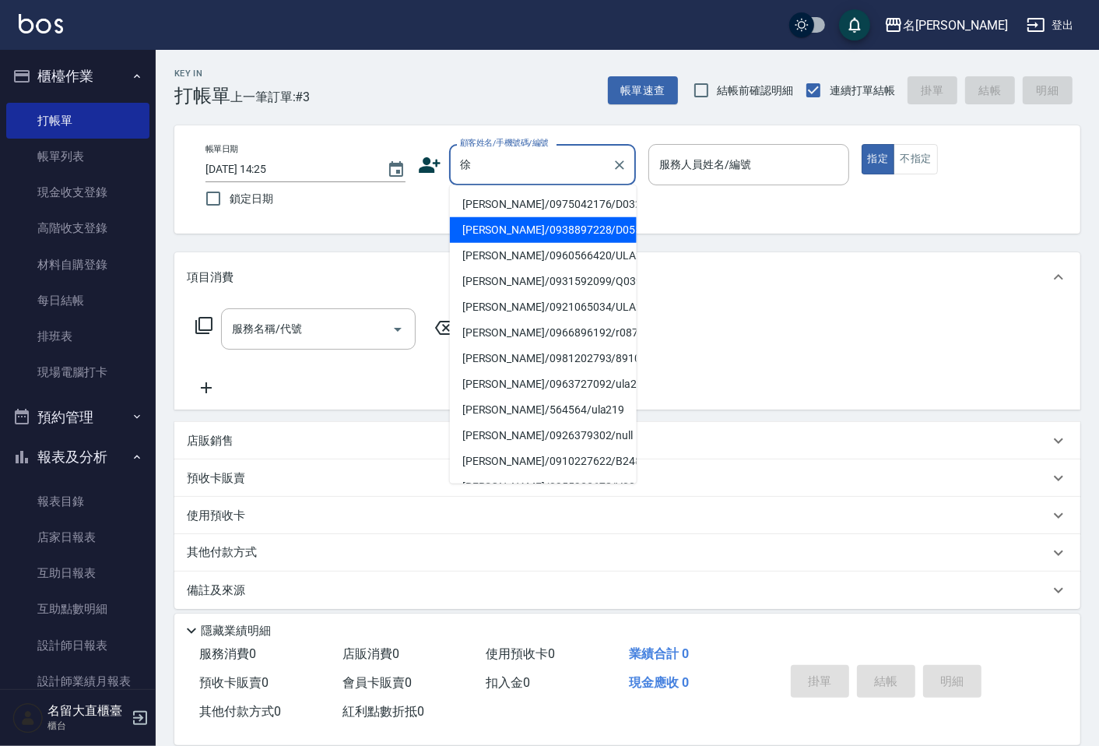
type input "[PERSON_NAME]/0938897228/D055"
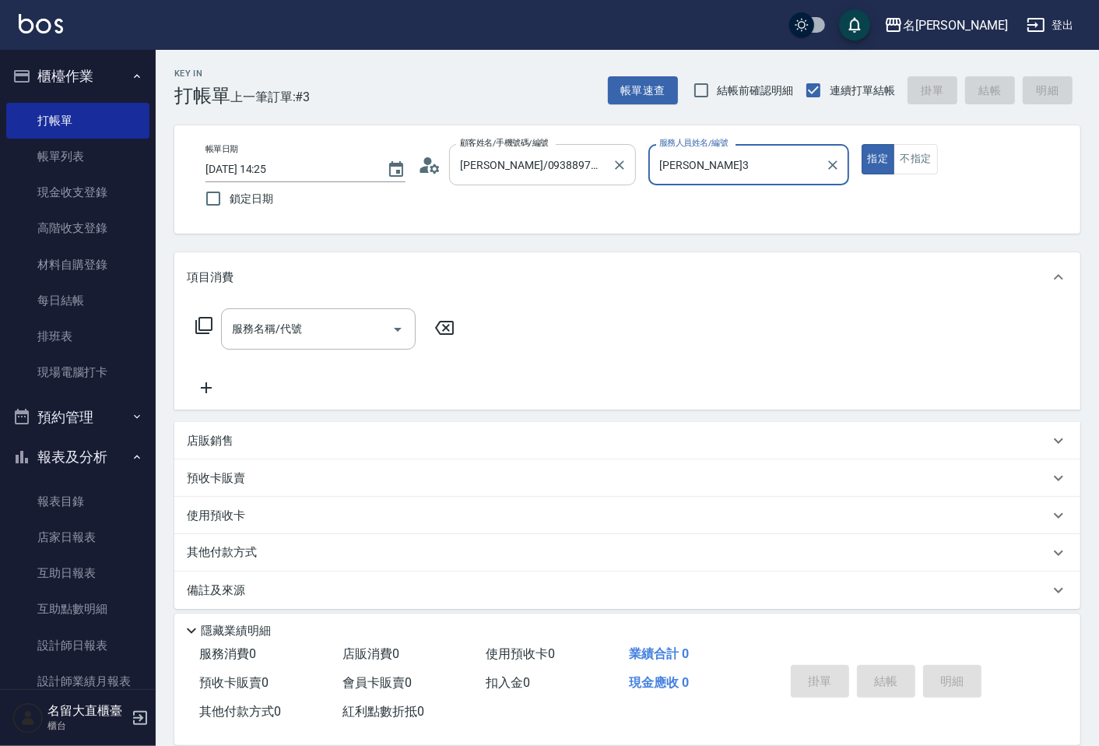
type input "[PERSON_NAME]3"
click at [862, 144] on button "指定" at bounding box center [878, 159] width 33 height 30
type button "true"
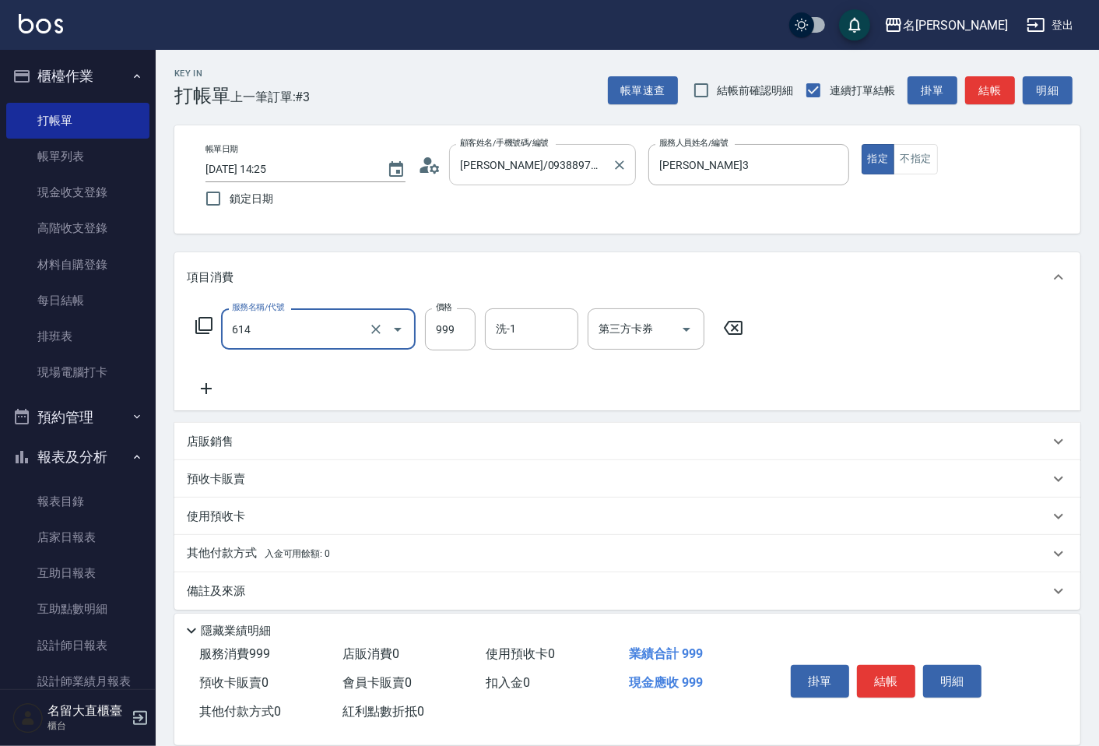
type input "去脂泥膠(614)"
type input "1000"
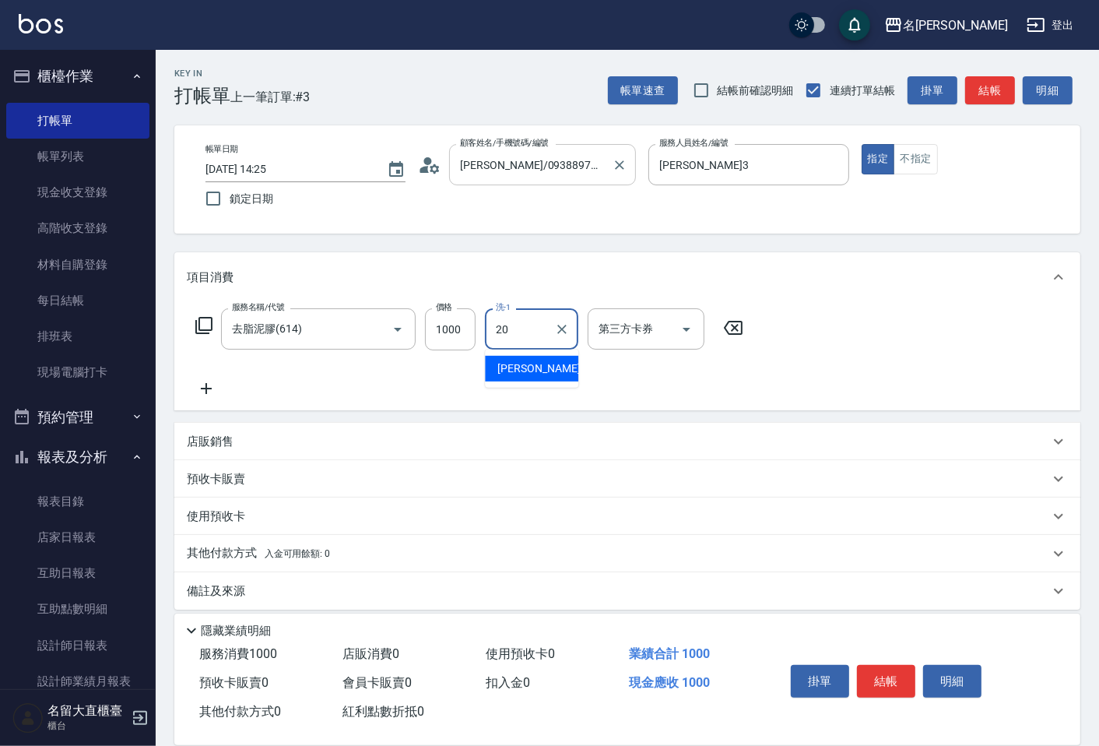
type input "詩雅-20"
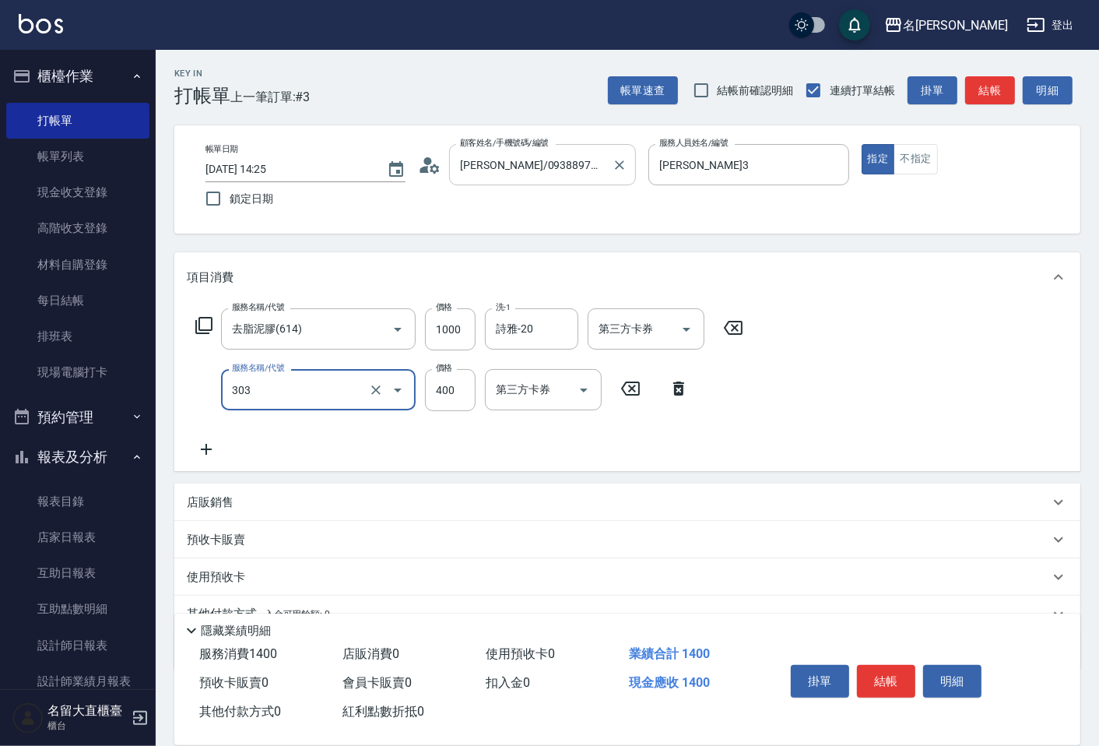
type input "剪髮(C級)(303)"
type input "350"
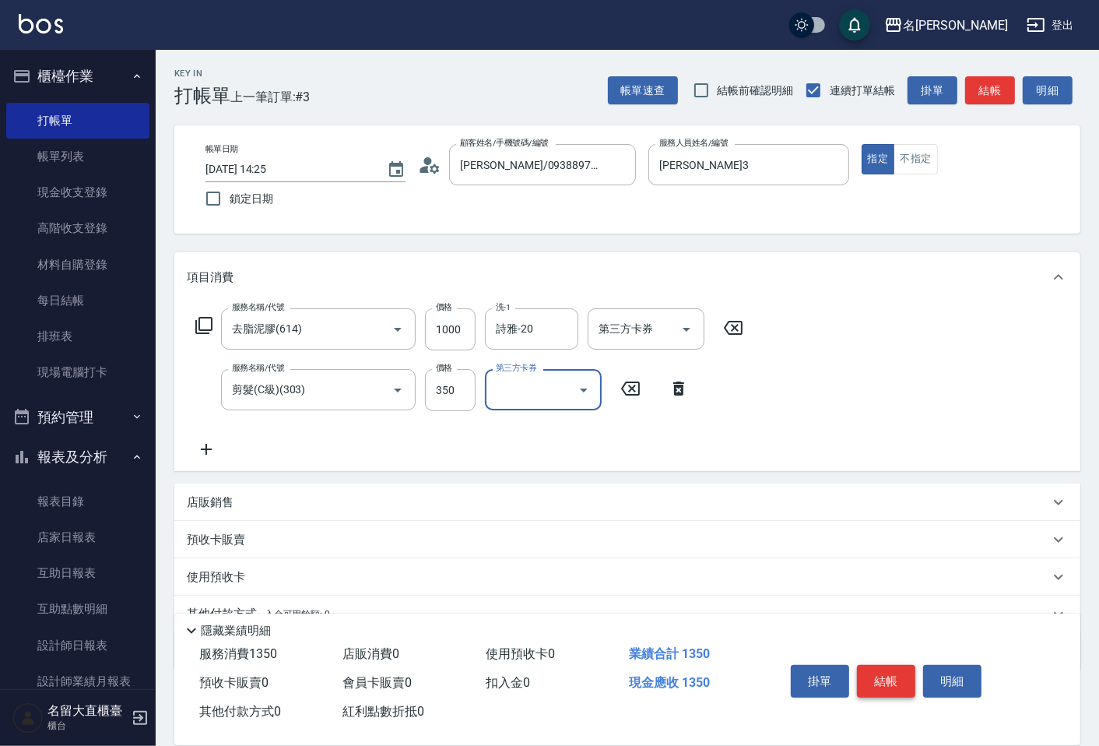
click at [877, 666] on button "結帳" at bounding box center [886, 681] width 58 height 33
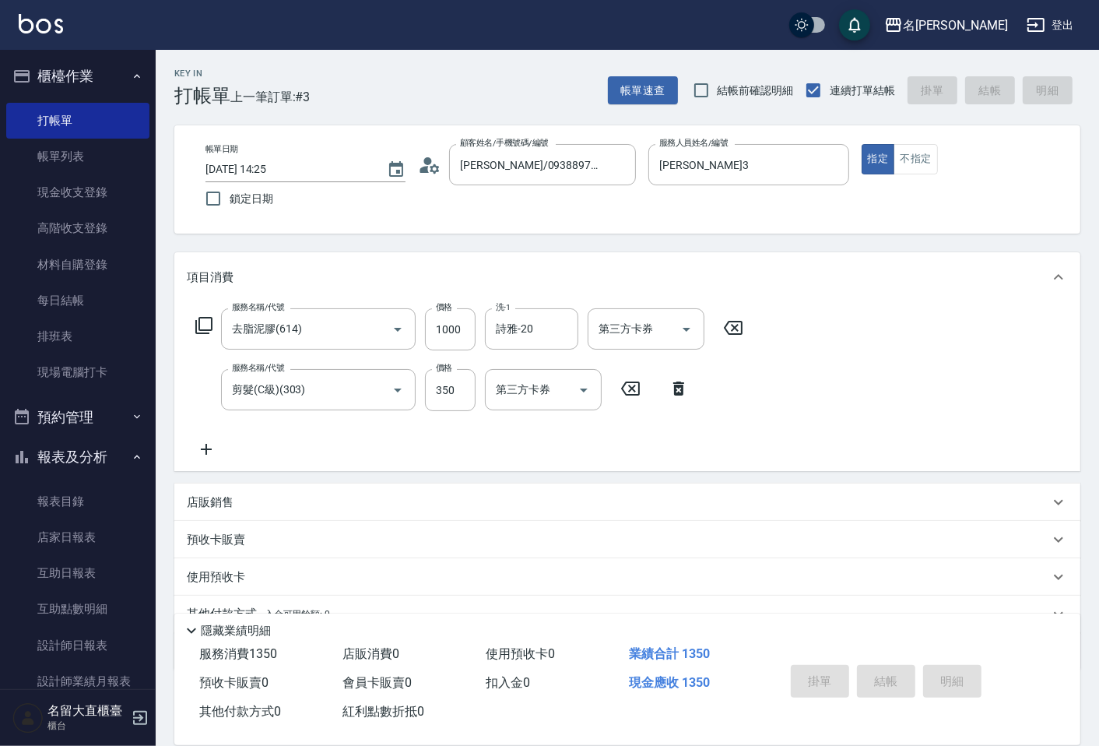
type input "[DATE] 14:26"
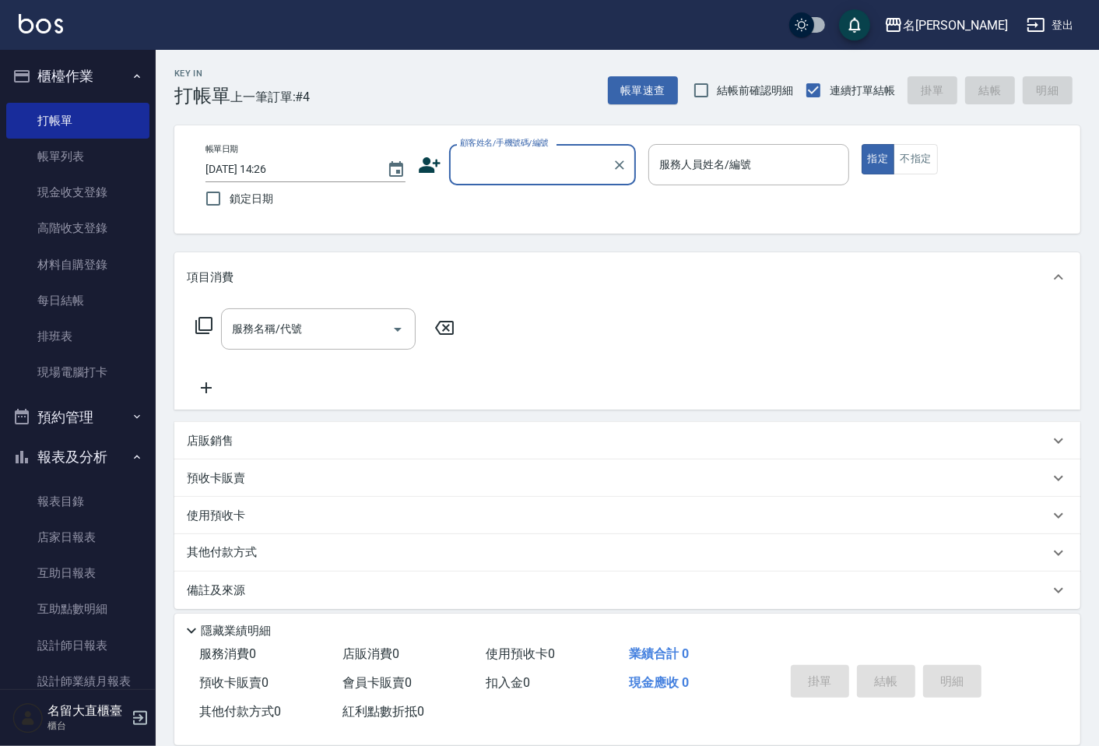
click at [877, 666] on div "掛單 結帳 明細" at bounding box center [886, 683] width 203 height 49
click at [460, 144] on div "顧客姓名/手機號碼/編號" at bounding box center [542, 164] width 187 height 41
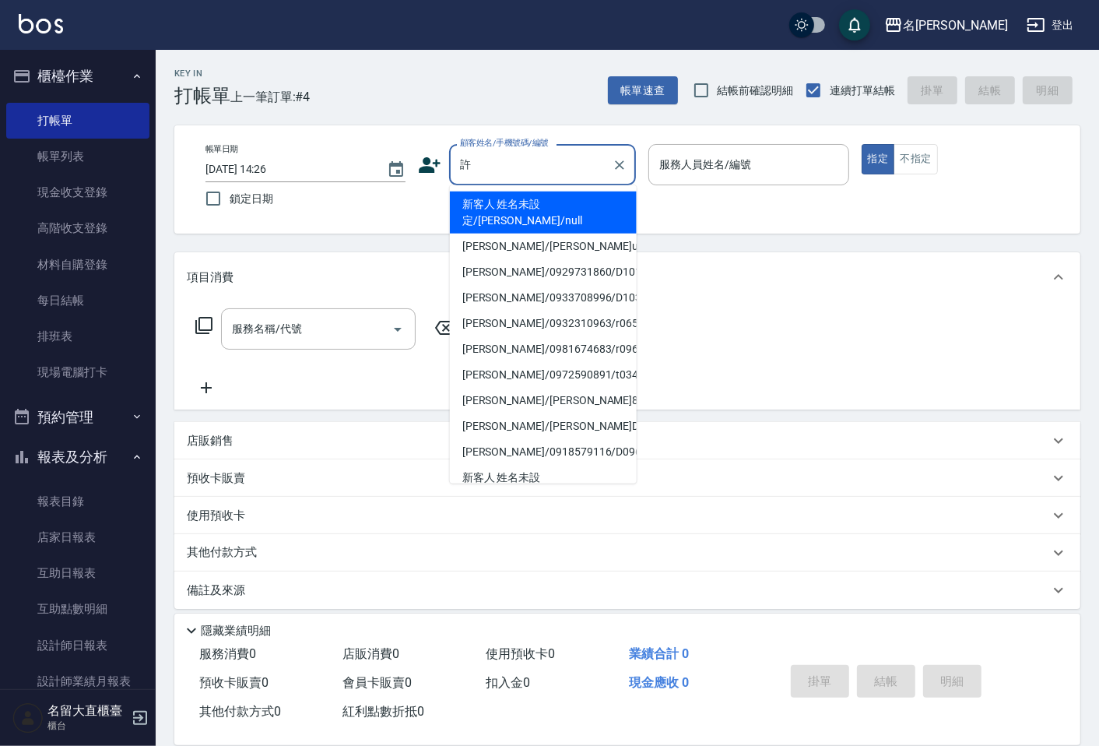
click at [565, 200] on li "新客人 姓名未設定/[PERSON_NAME]/null" at bounding box center [543, 212] width 187 height 42
type input "新客人 姓名未設定/[PERSON_NAME]/null"
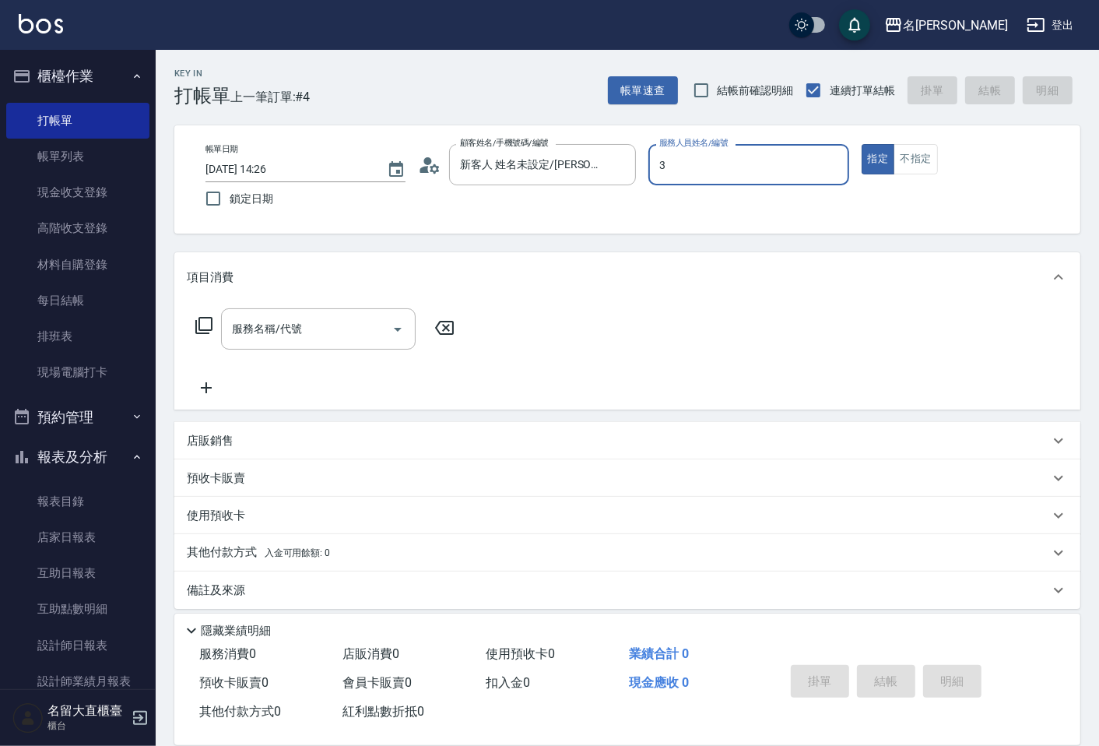
type input "[PERSON_NAME]3"
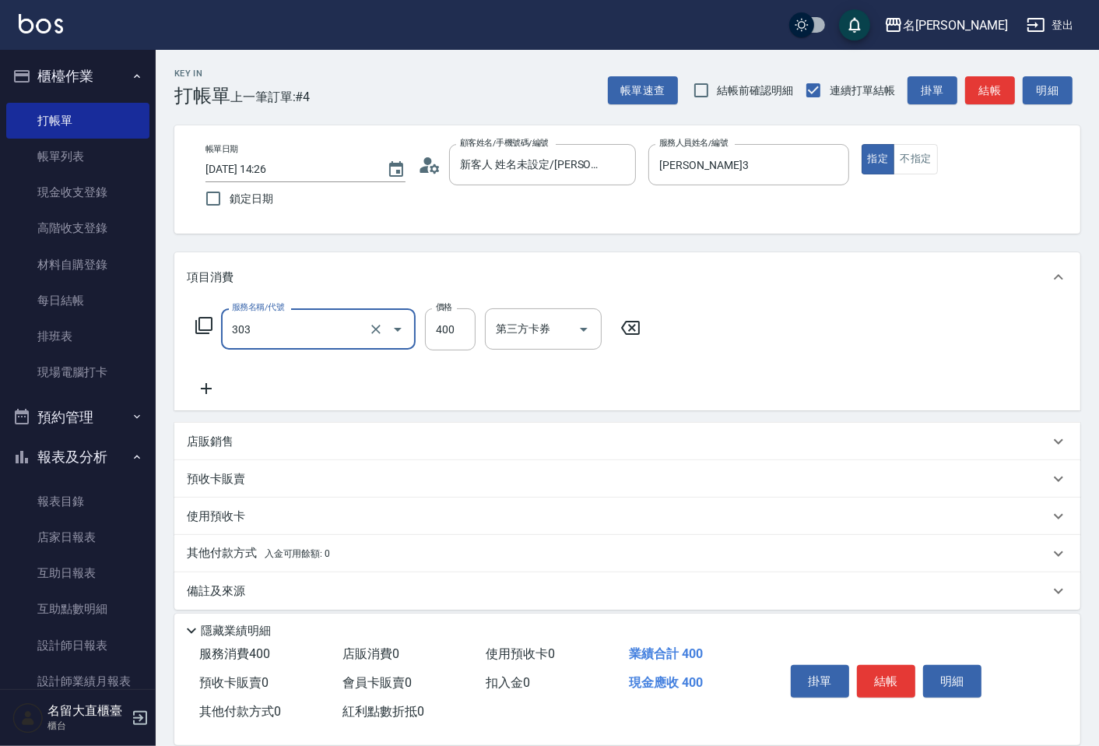
type input "剪髮(C級)(303)"
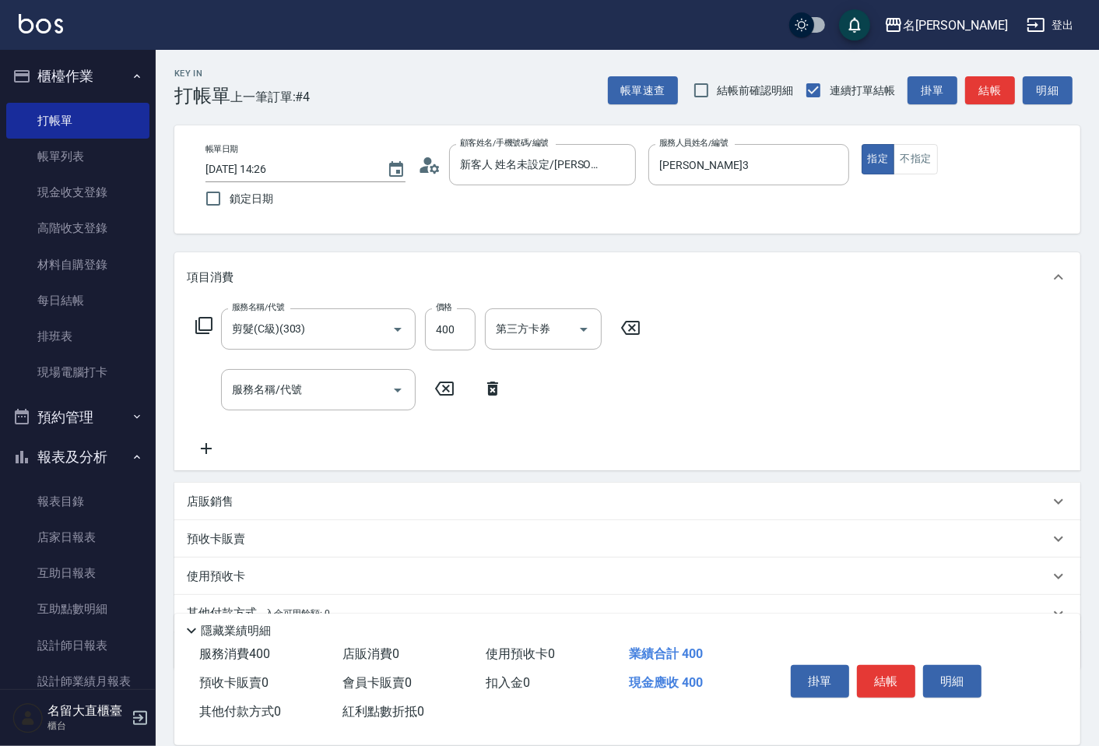
drag, startPoint x: 565, startPoint y: 200, endPoint x: 987, endPoint y: 86, distance: 437.2
click at [987, 86] on button "結帳" at bounding box center [990, 90] width 50 height 29
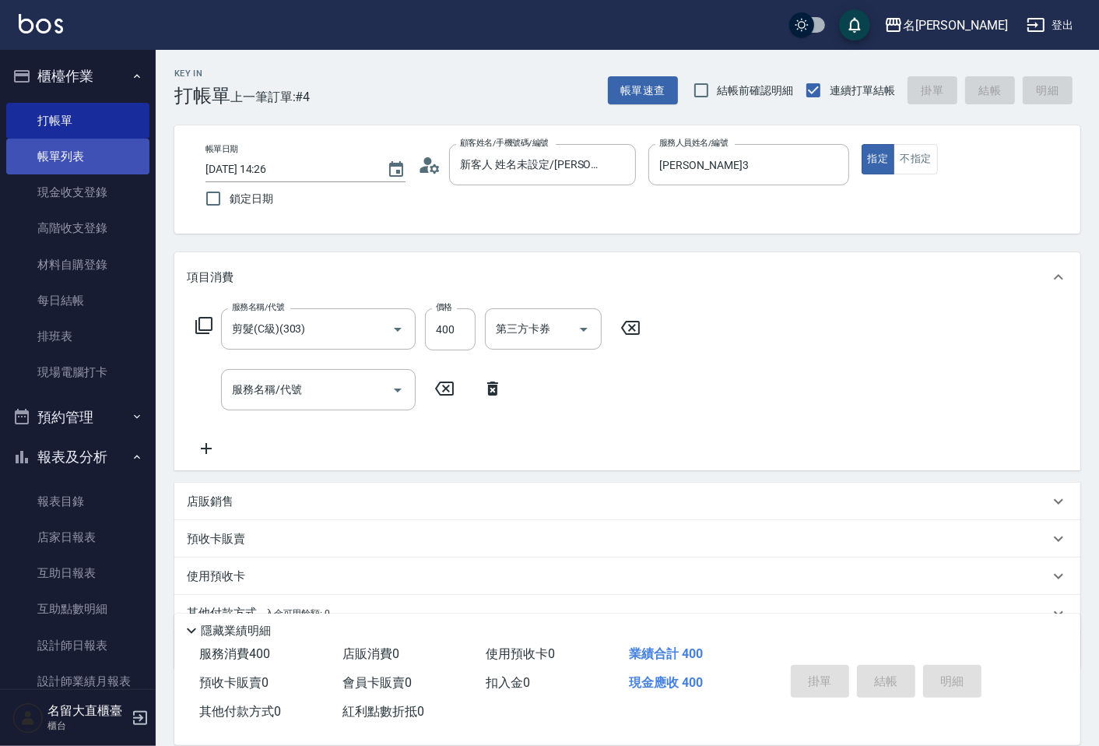
type input "[DATE] 15:02"
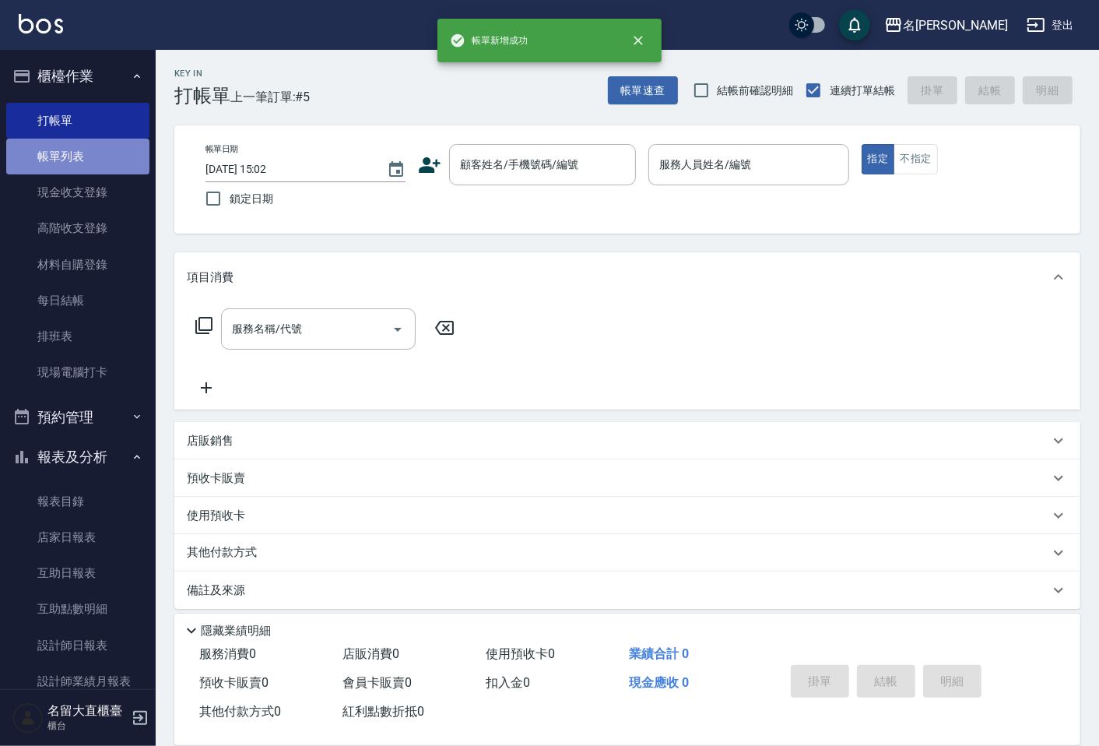
click at [97, 144] on link "帳單列表" at bounding box center [77, 157] width 143 height 36
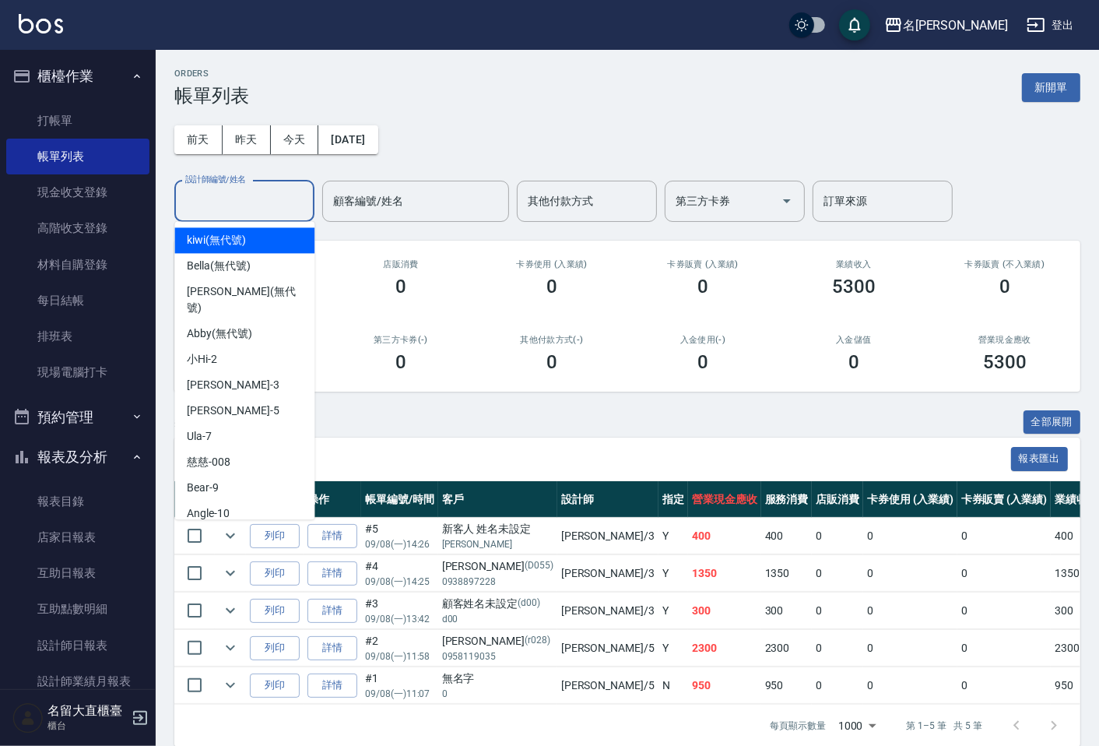
click at [282, 195] on input "設計師編號/姓名" at bounding box center [244, 201] width 126 height 27
click at [246, 372] on div "[PERSON_NAME]3" at bounding box center [244, 385] width 140 height 26
type input "[PERSON_NAME]3"
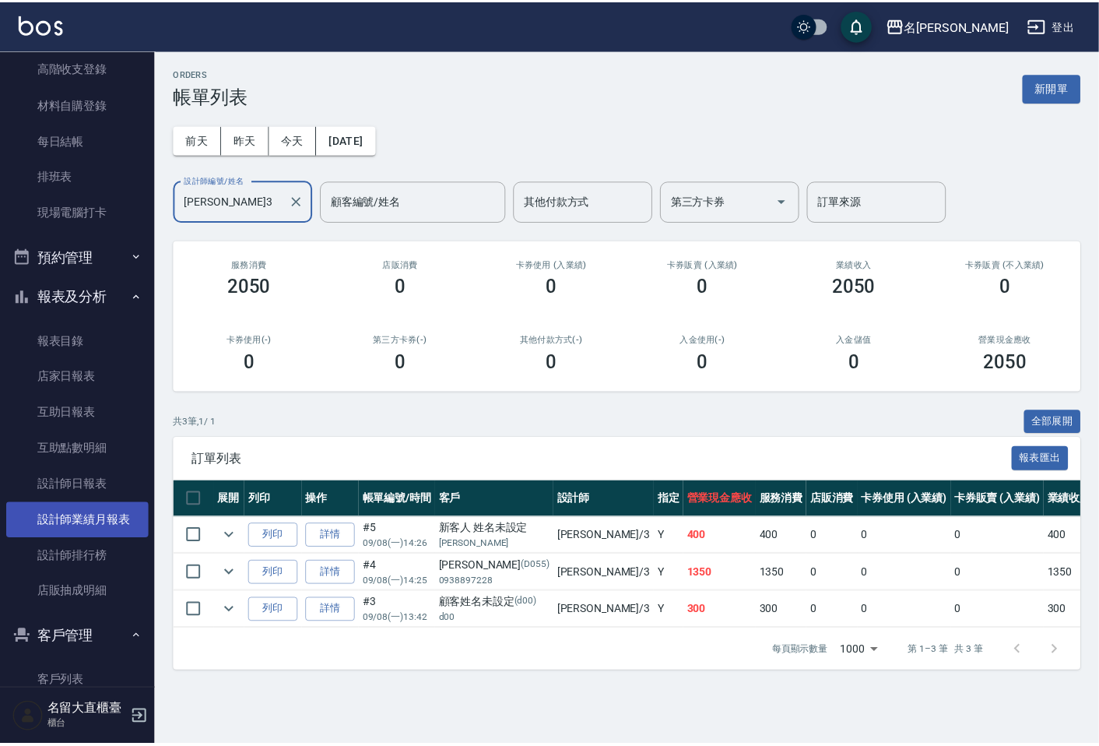
scroll to position [259, 0]
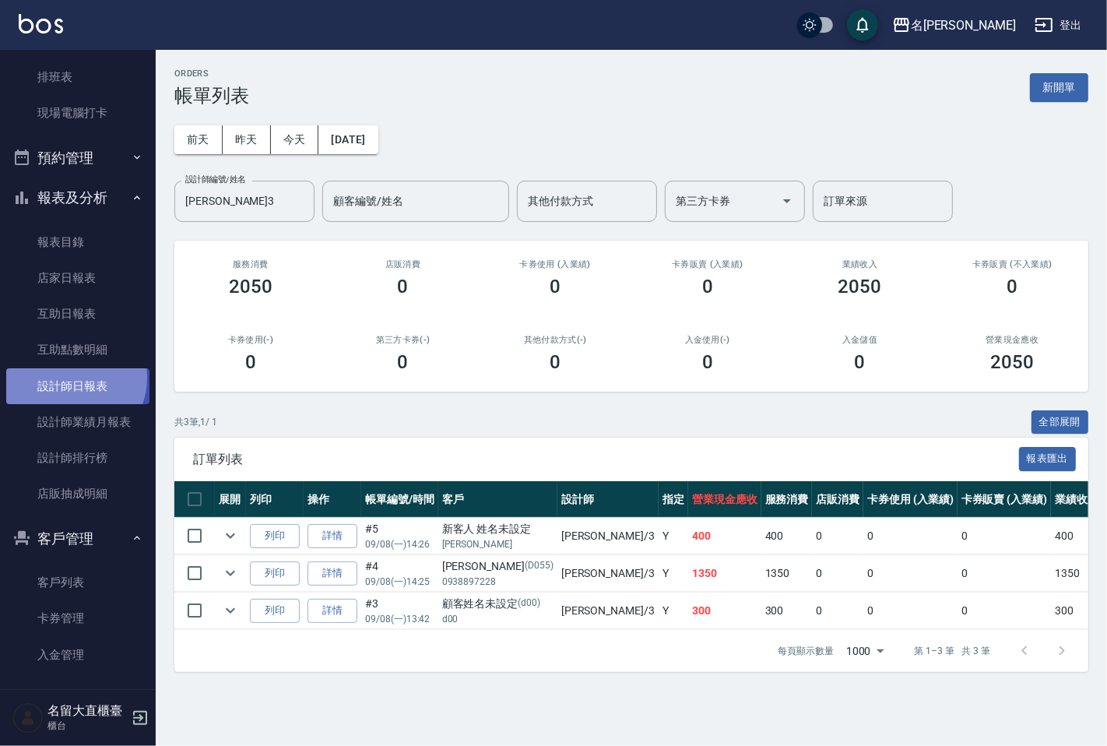
click at [72, 378] on link "設計師日報表" at bounding box center [77, 386] width 143 height 36
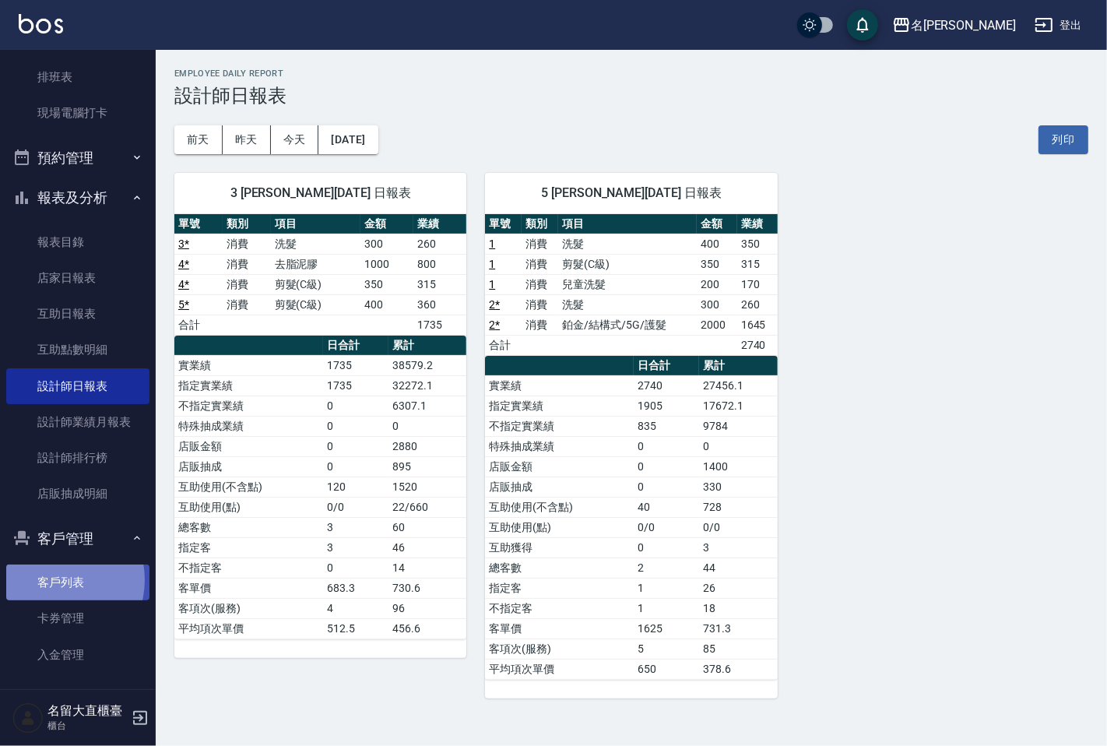
drag, startPoint x: 172, startPoint y: 324, endPoint x: 55, endPoint y: 579, distance: 280.8
click at [53, 580] on link "客戶列表" at bounding box center [77, 582] width 143 height 36
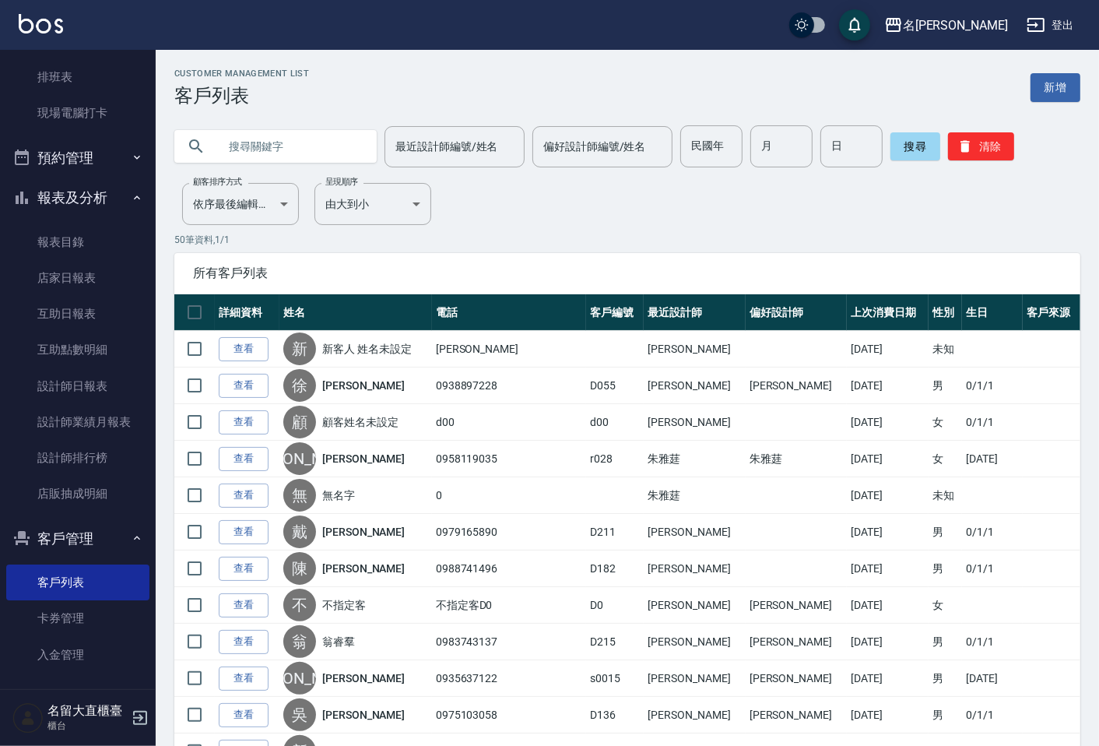
click at [258, 150] on input "text" at bounding box center [291, 146] width 146 height 42
type input "[PERSON_NAME]"
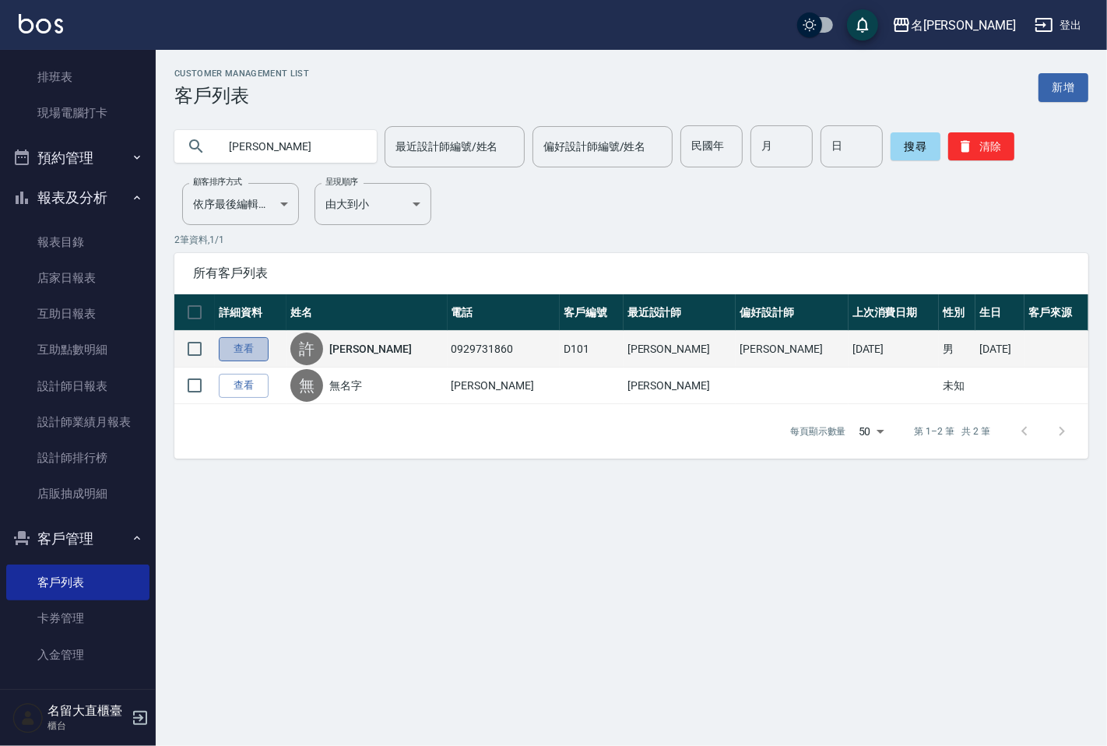
click at [240, 348] on link "查看" at bounding box center [244, 349] width 50 height 24
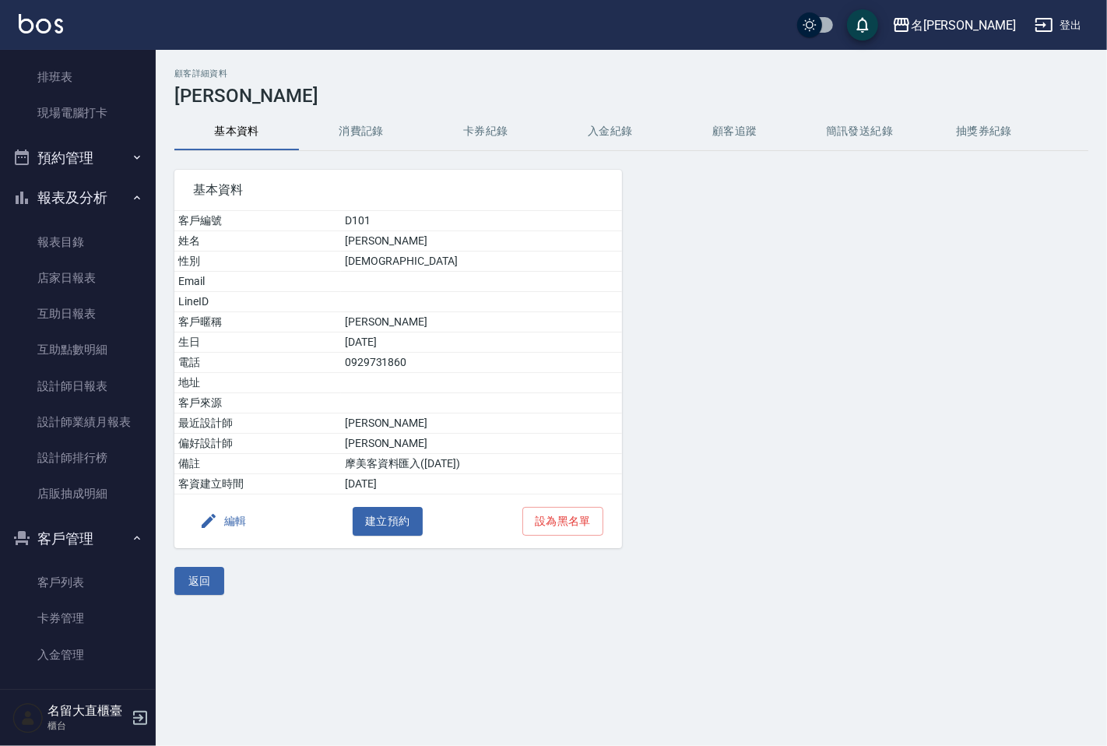
click at [356, 141] on button "消費記錄" at bounding box center [361, 131] width 125 height 37
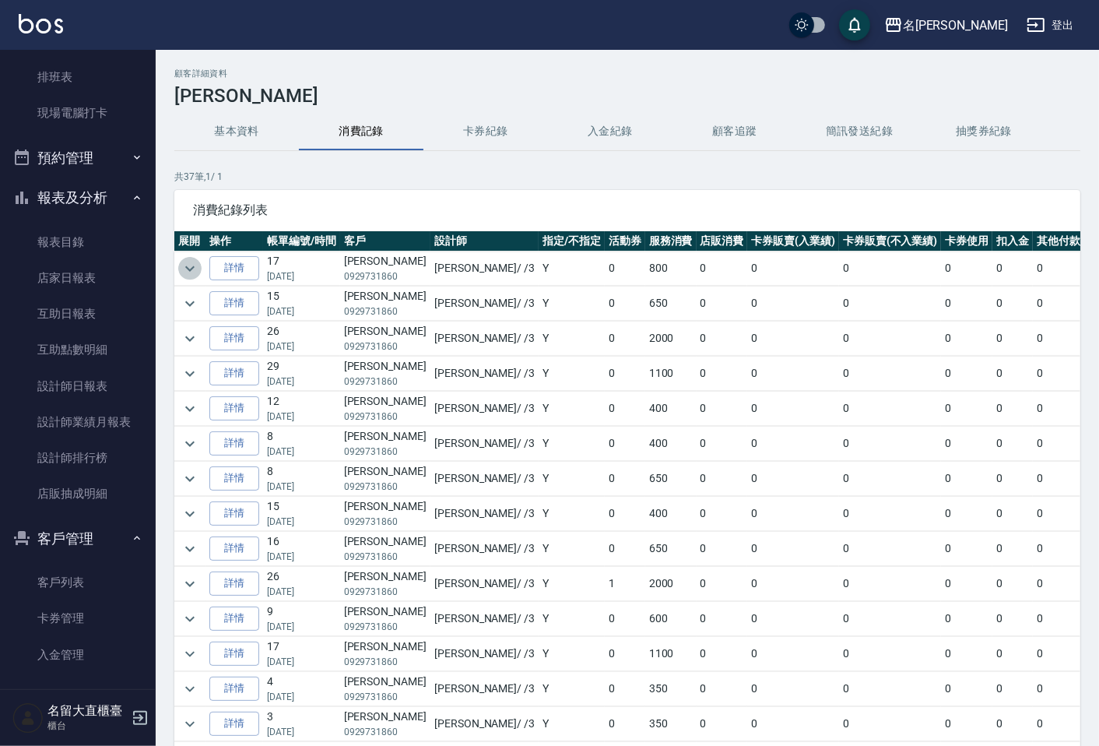
click at [191, 262] on icon "expand row" at bounding box center [190, 268] width 19 height 19
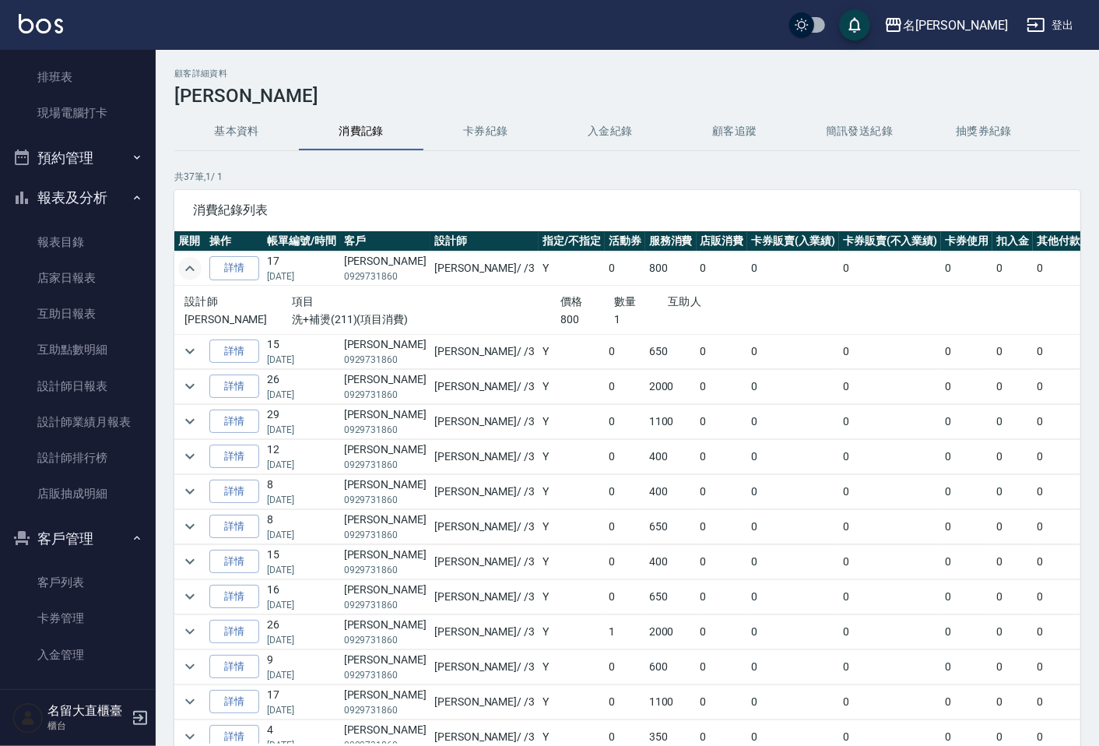
click at [188, 265] on icon "expand row" at bounding box center [190, 268] width 19 height 19
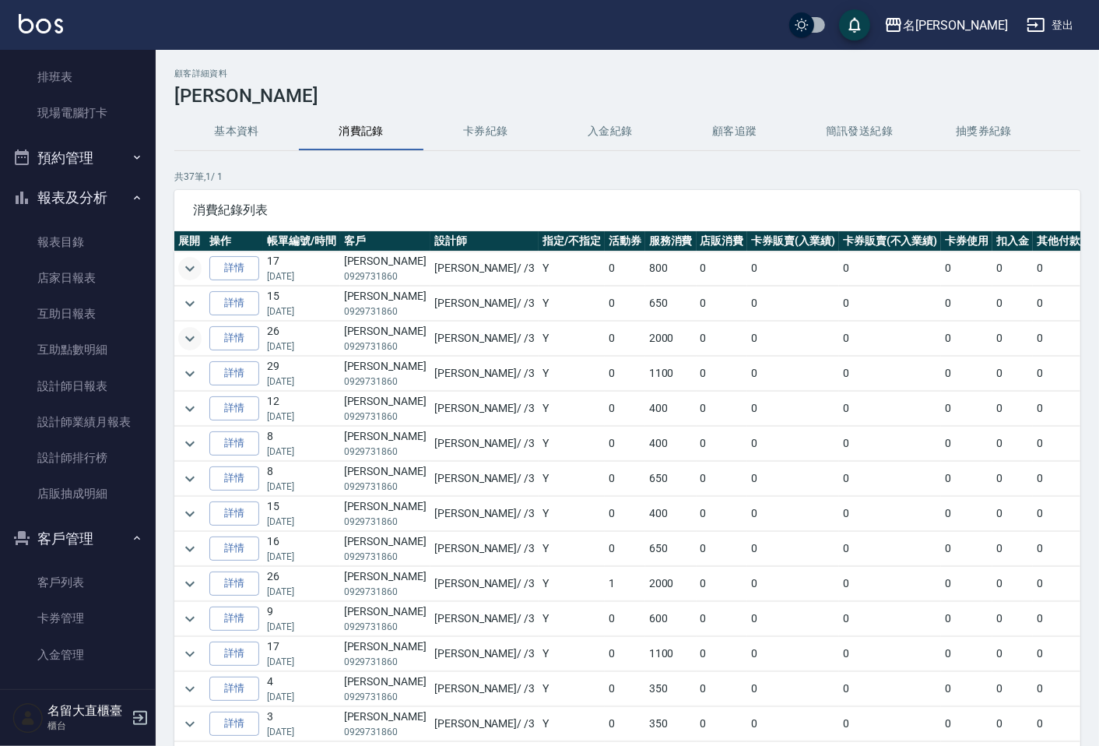
click at [189, 339] on icon "expand row" at bounding box center [190, 338] width 19 height 19
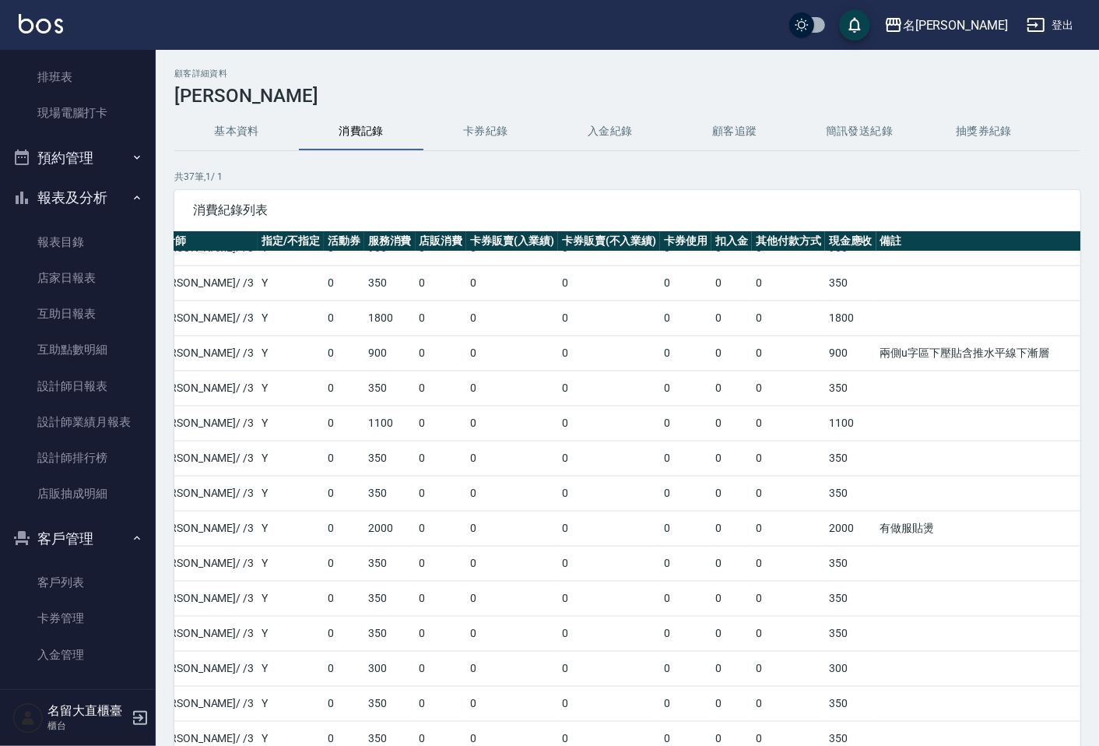
scroll to position [870, 281]
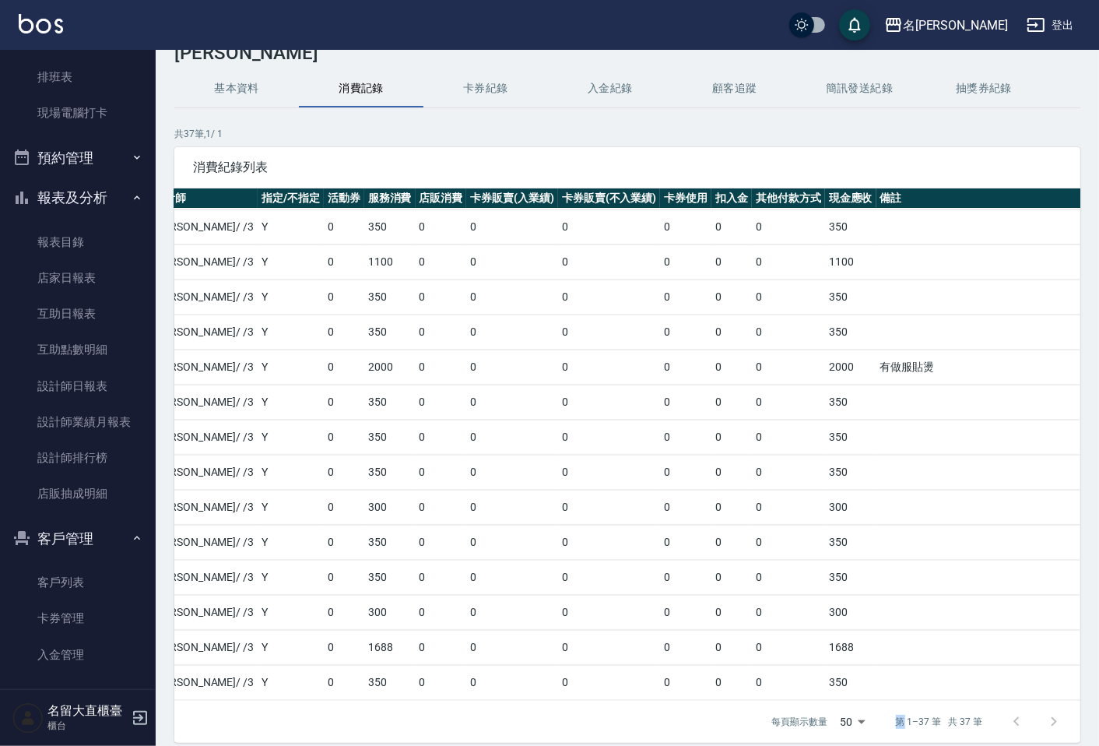
drag, startPoint x: 823, startPoint y: 743, endPoint x: 903, endPoint y: 736, distance: 80.5
click at [903, 736] on div "顧客詳細資料 [PERSON_NAME] 基本資料 消費記錄 卡券紀錄 入金紀錄 顧客追蹤 簡訊發送紀錄 抽獎券紀錄 共 37 筆, 1 / 1 消費紀錄列表…" at bounding box center [627, 408] width 943 height 764
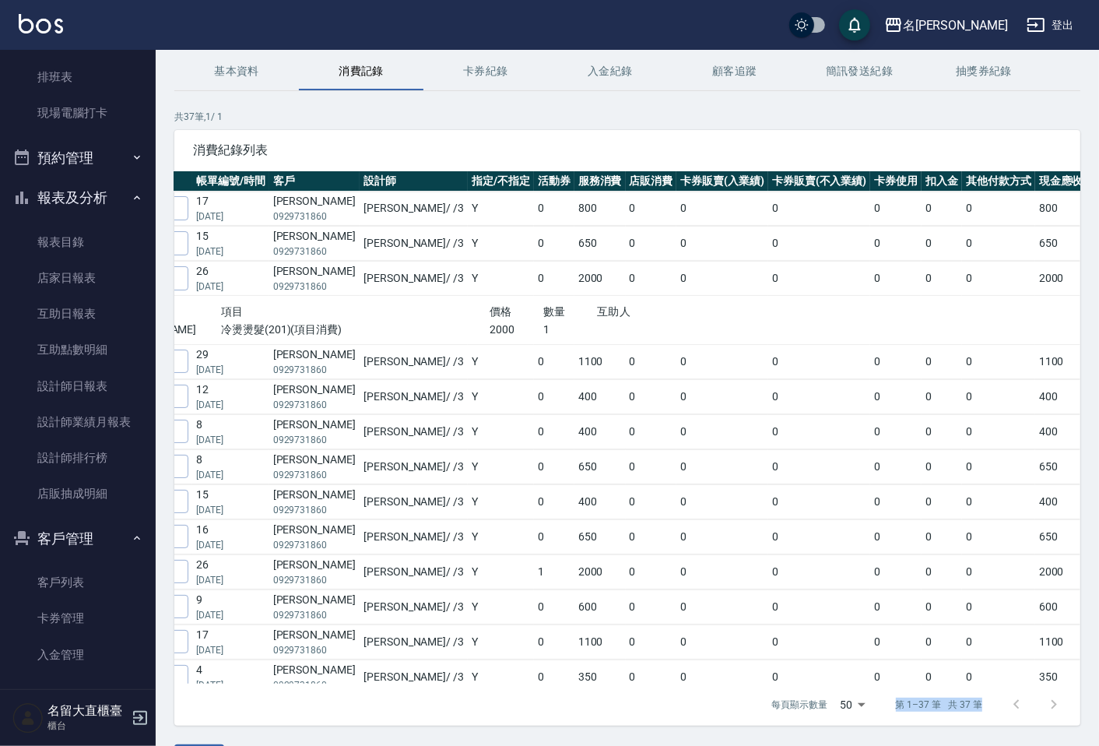
scroll to position [0, 31]
